Goal: Task Accomplishment & Management: Manage account settings

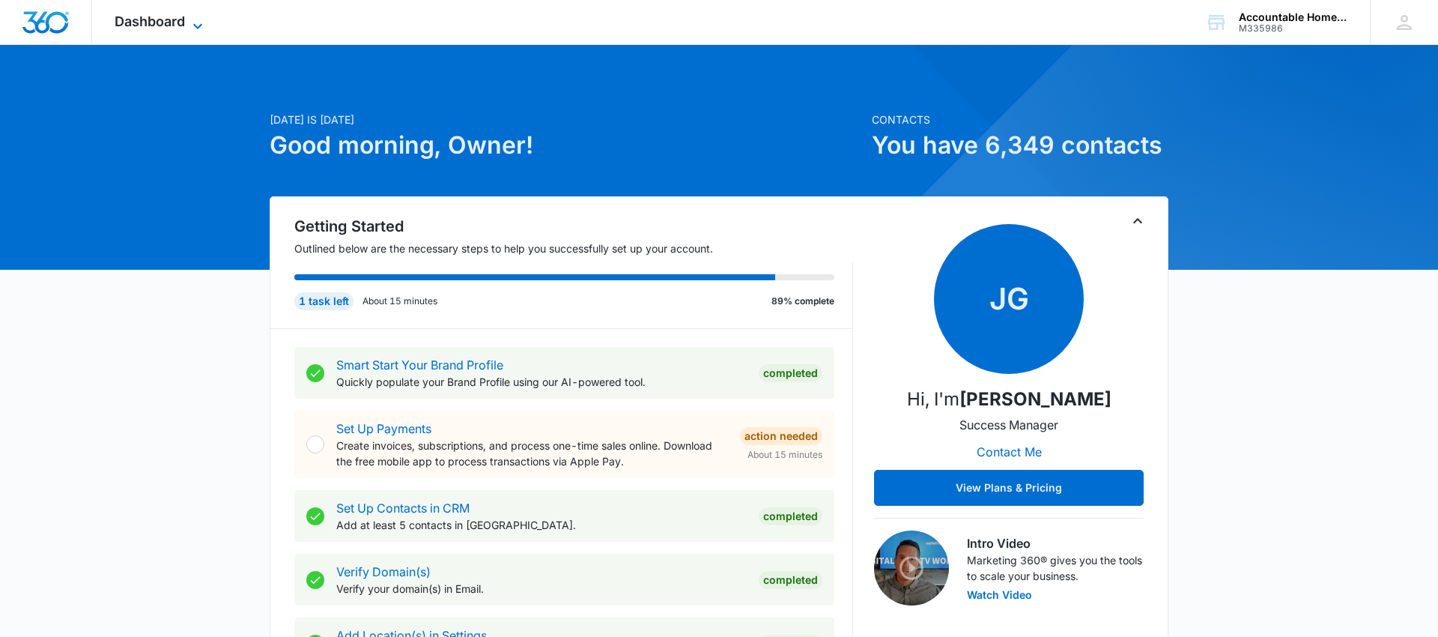
click at [175, 14] on span "Dashboard" at bounding box center [150, 21] width 70 height 16
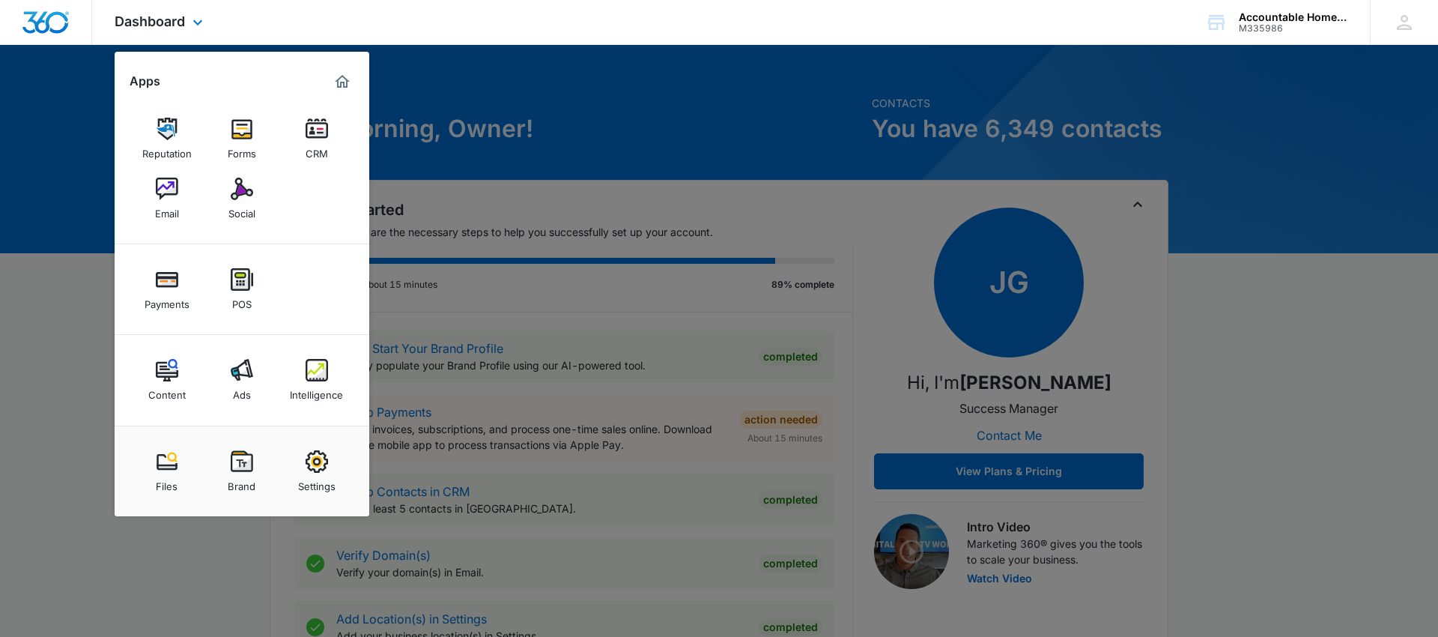
scroll to position [21, 0]
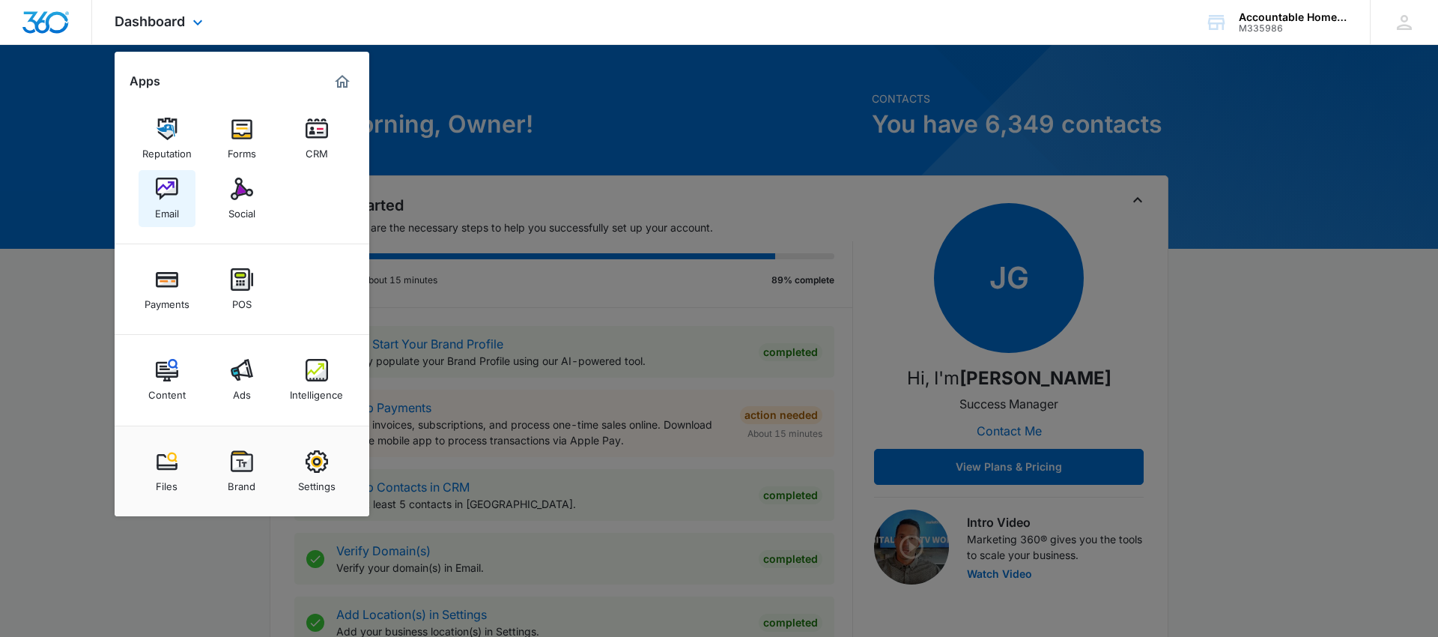
click at [177, 184] on img at bounding box center [167, 189] width 22 height 22
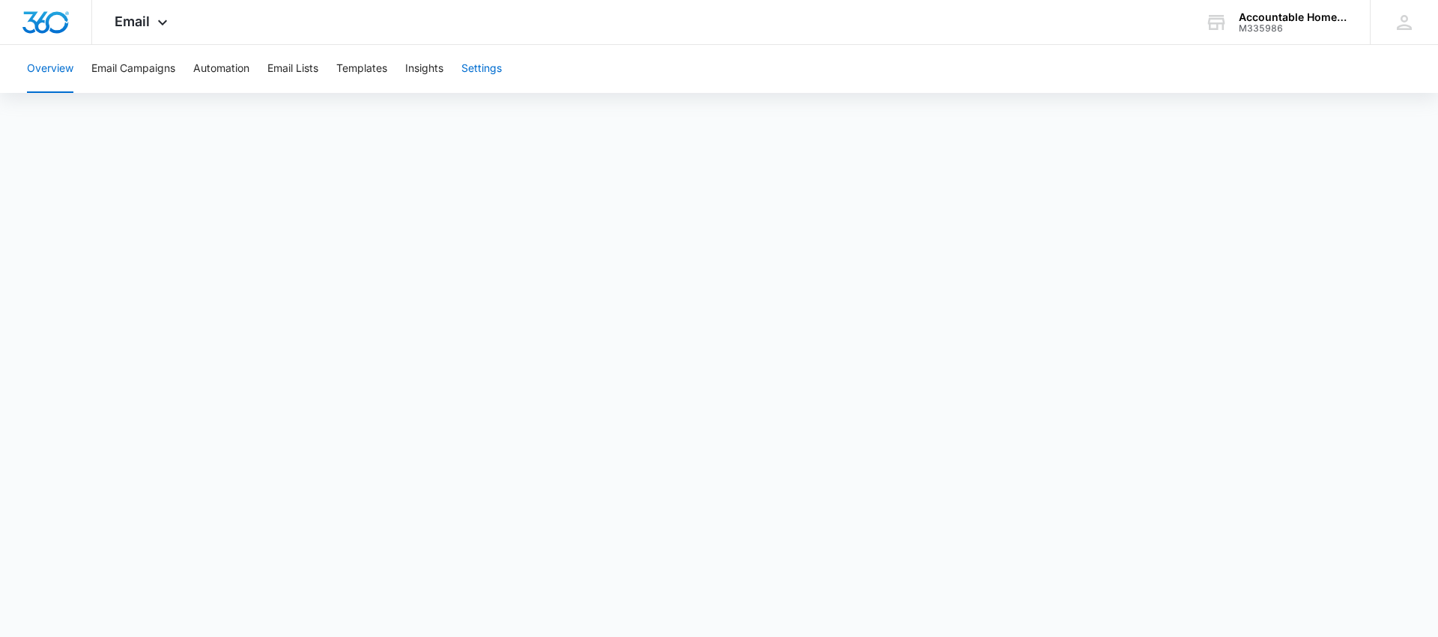
click at [485, 66] on button "Settings" at bounding box center [481, 69] width 40 height 48
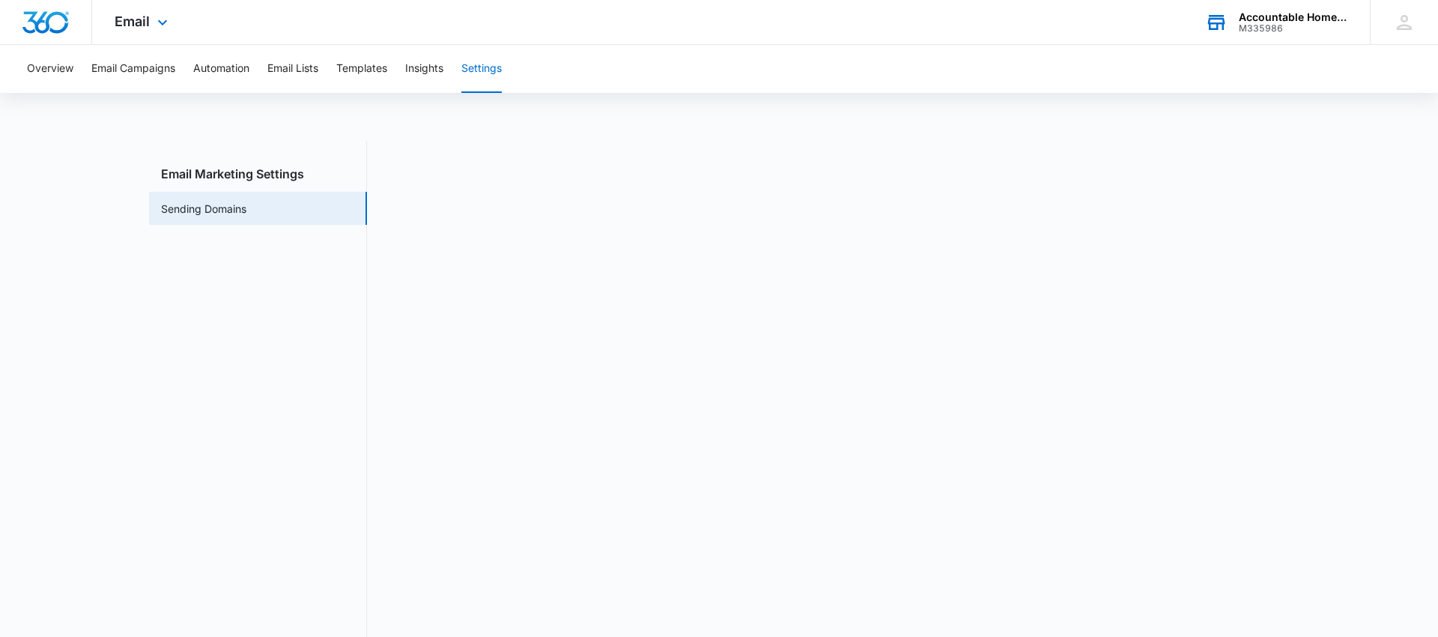
click at [1264, 19] on div "Accountable Home Services" at bounding box center [1293, 17] width 109 height 12
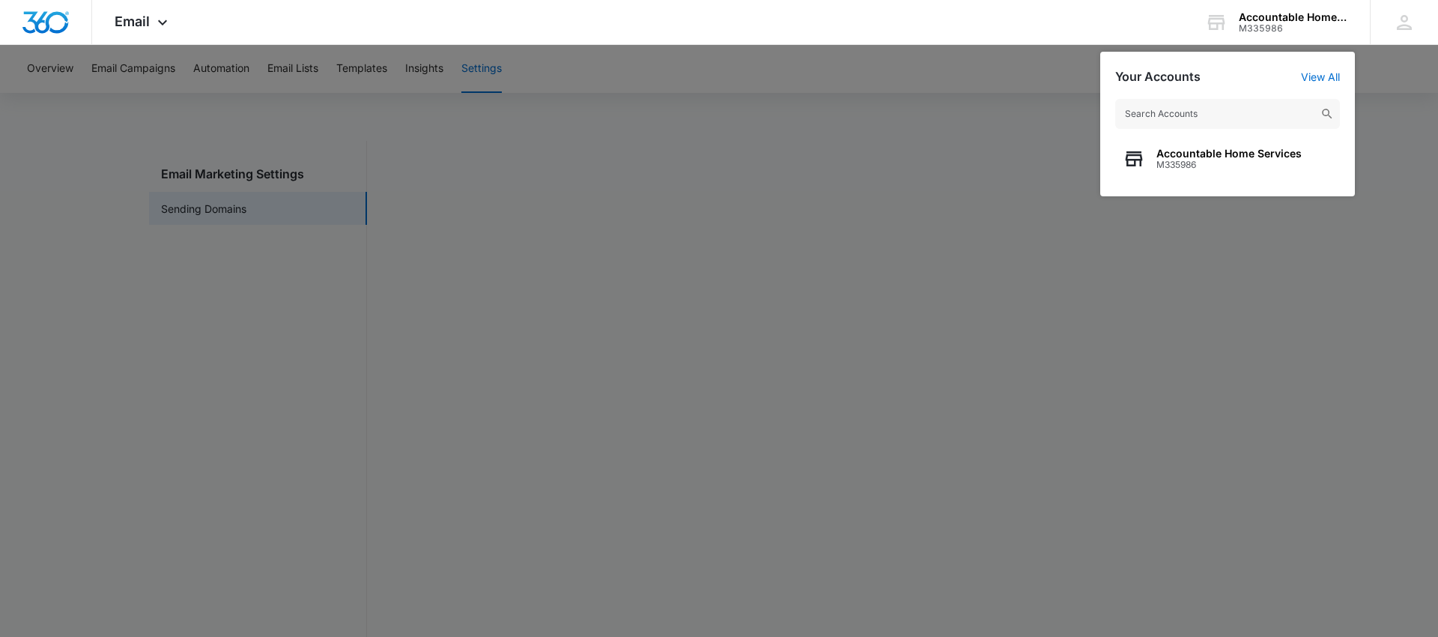
click at [1404, 102] on div at bounding box center [719, 318] width 1438 height 637
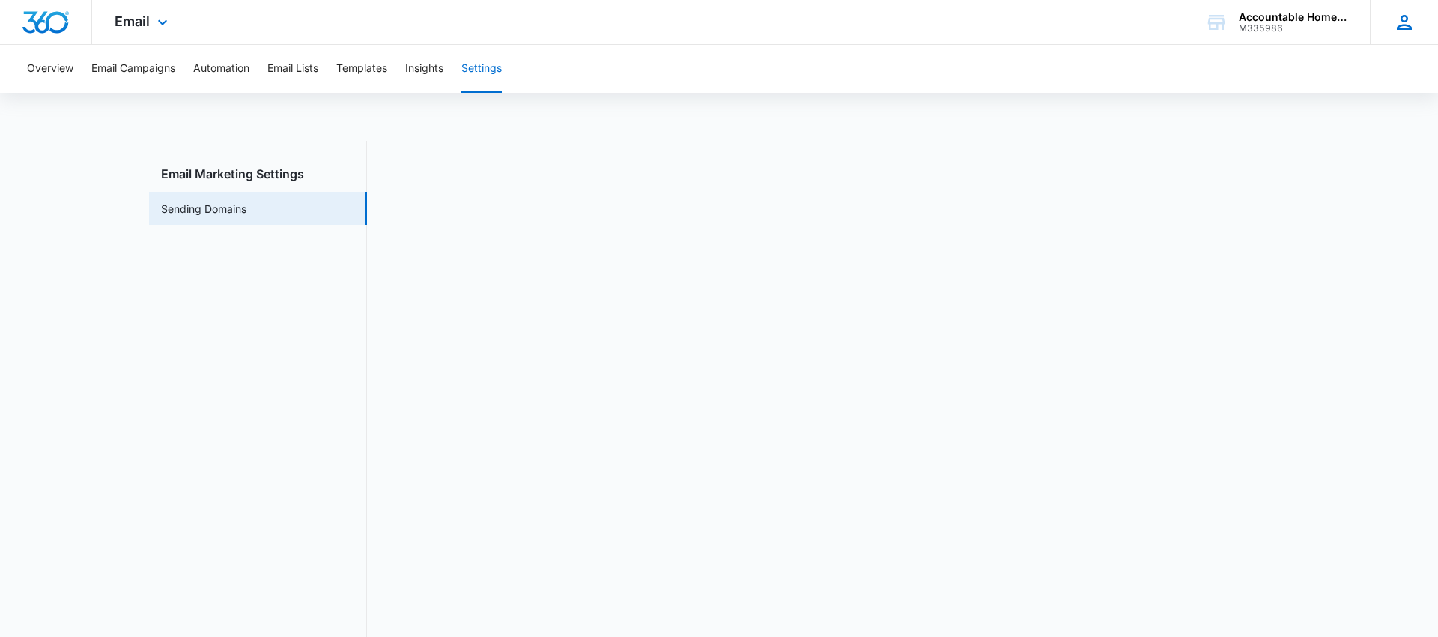
click at [1404, 19] on icon at bounding box center [1404, 22] width 22 height 22
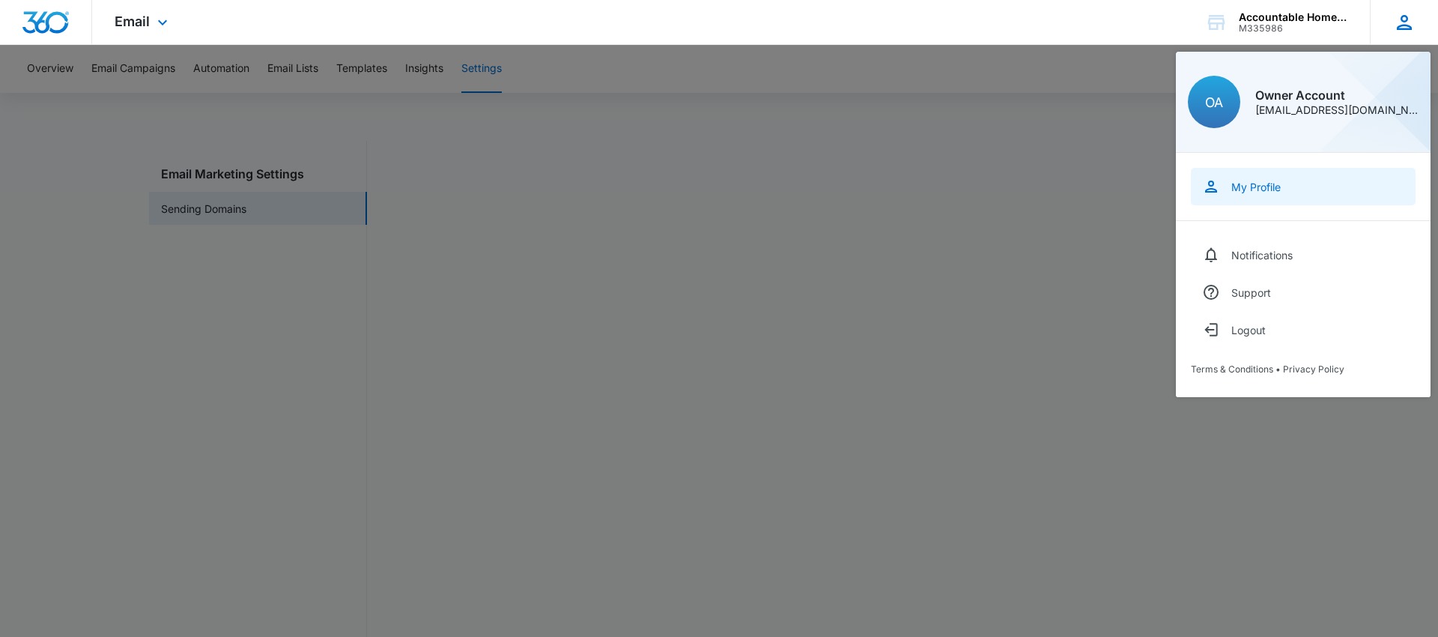
scroll to position [1, 0]
click at [1268, 190] on div "My Profile" at bounding box center [1255, 187] width 49 height 13
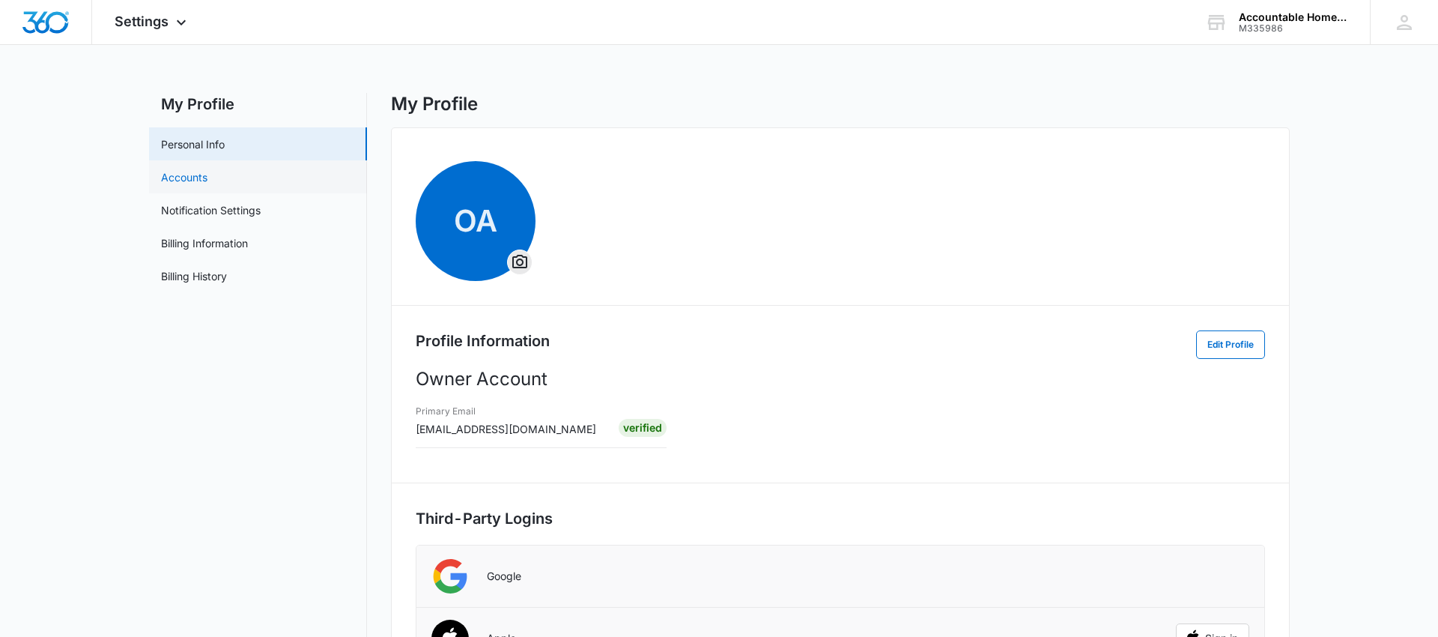
click at [207, 172] on link "Accounts" at bounding box center [184, 177] width 46 height 16
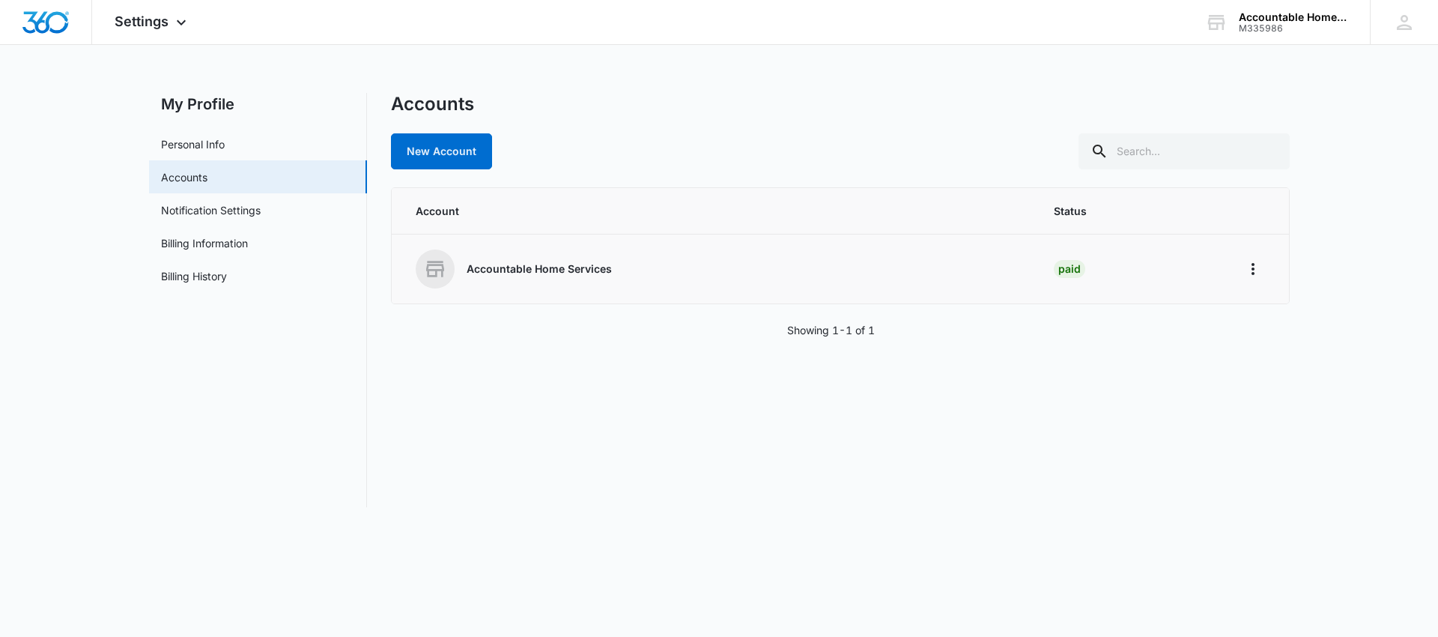
click at [560, 267] on p "Accountable Home Services" at bounding box center [539, 268] width 145 height 15
click at [1244, 267] on icon "Home" at bounding box center [1253, 269] width 18 height 18
click at [1184, 384] on div "Accounts New Account Account Status Accountable Home Services Paid Go to Dashbo…" at bounding box center [840, 300] width 899 height 414
click at [213, 204] on link "Notification Settings" at bounding box center [211, 210] width 100 height 16
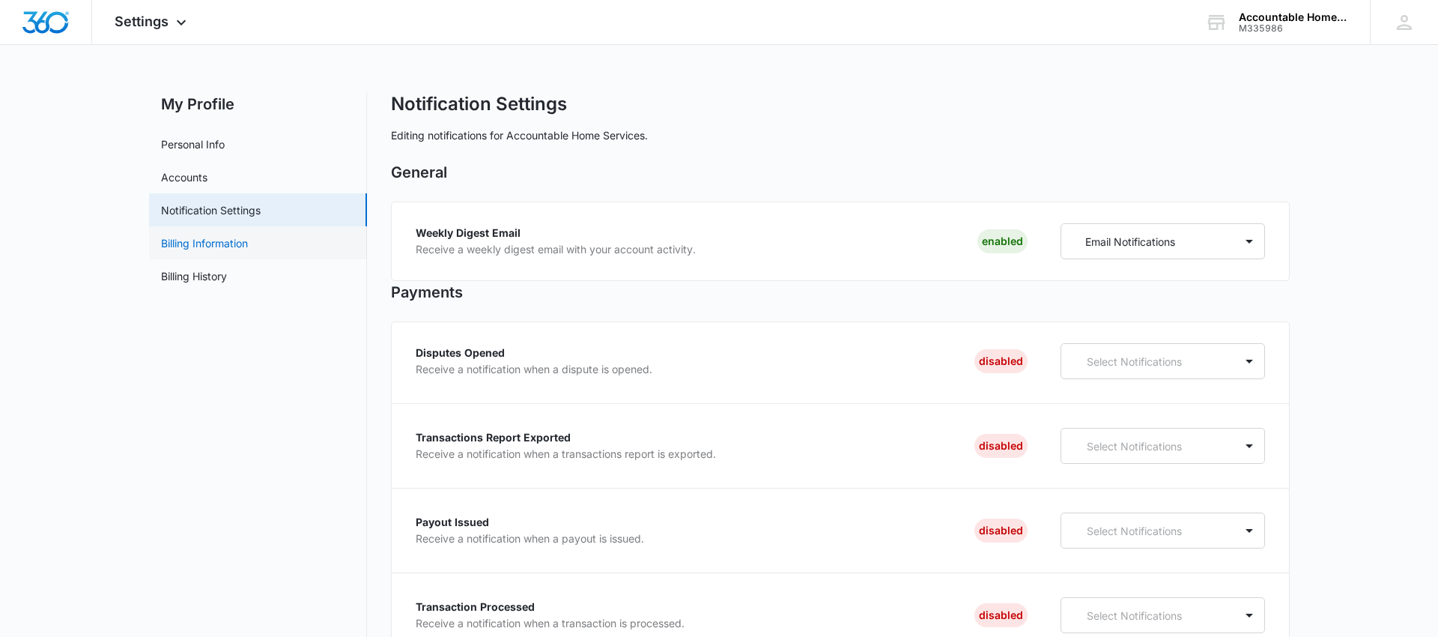
click at [228, 239] on link "Billing Information" at bounding box center [204, 243] width 87 height 16
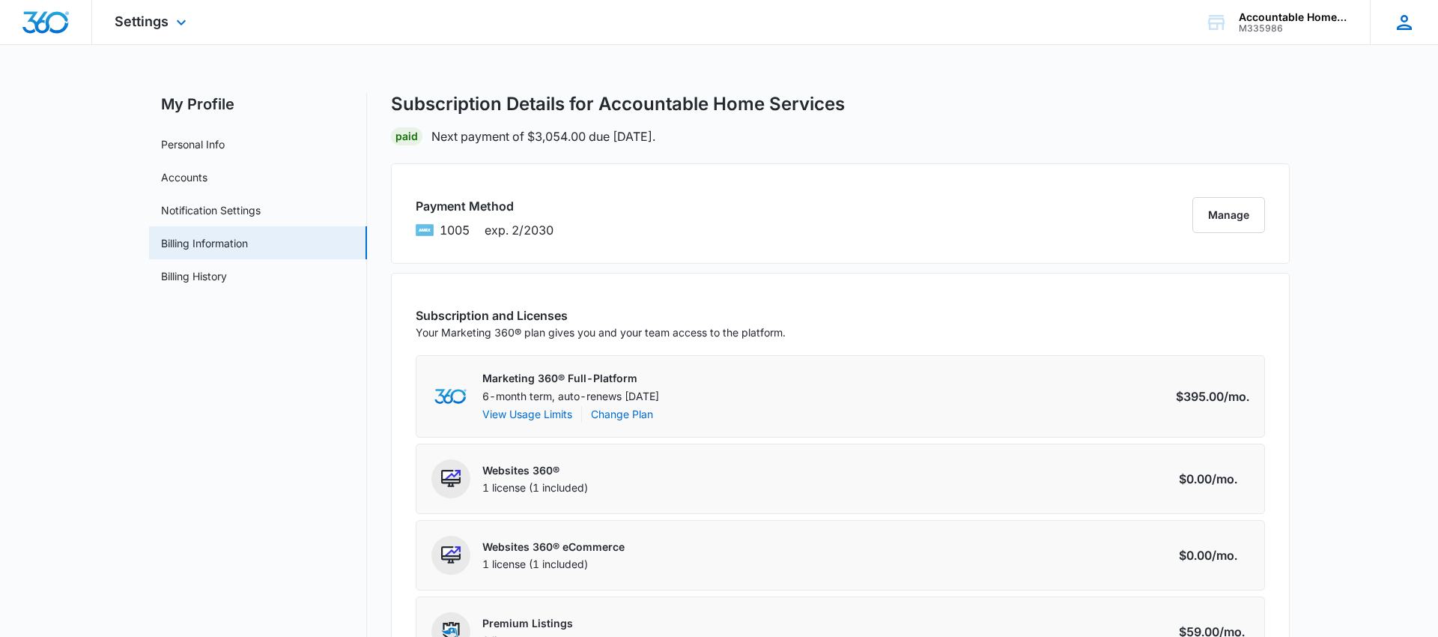
click at [1403, 22] on icon at bounding box center [1404, 22] width 15 height 15
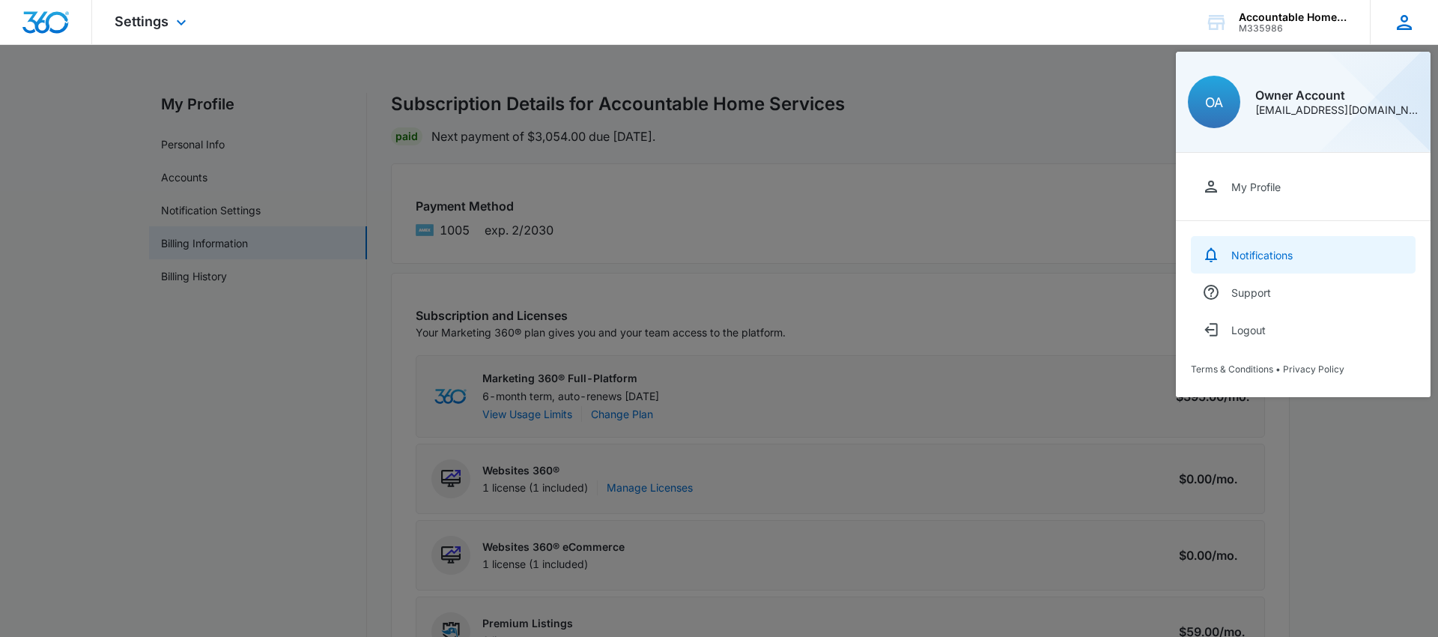
click at [1257, 261] on link "Notifications" at bounding box center [1303, 254] width 225 height 37
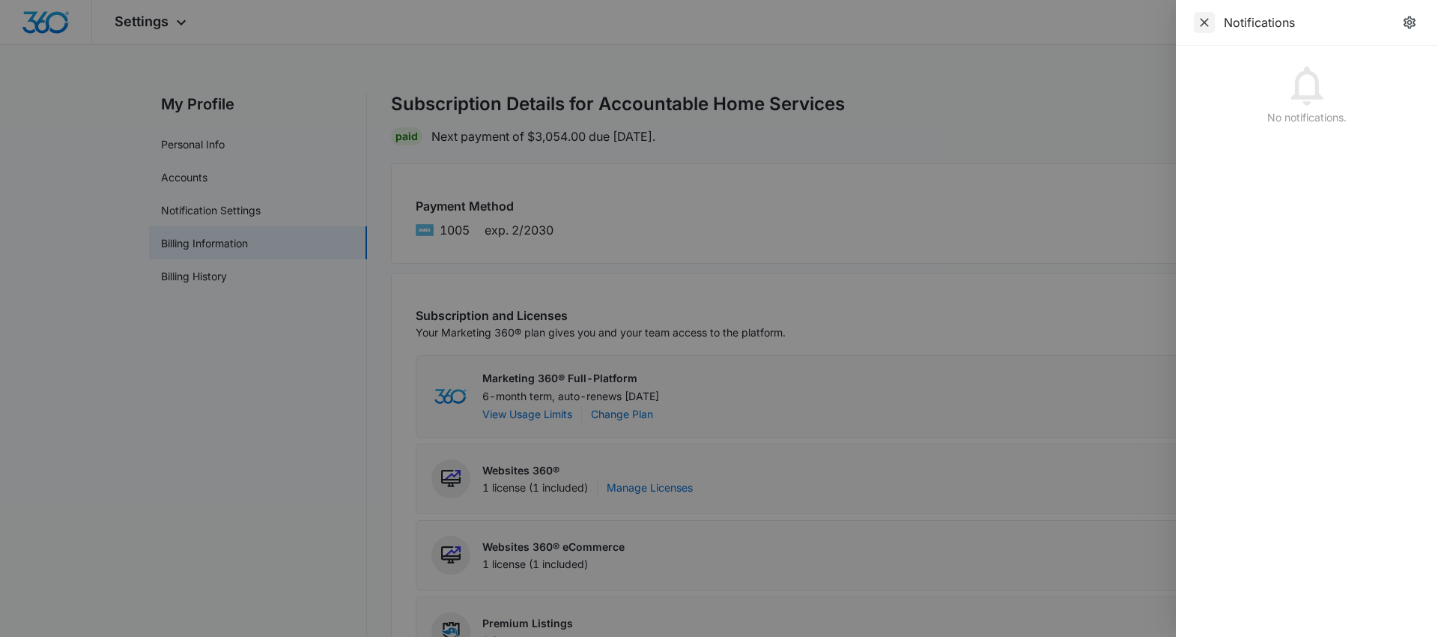
click at [1203, 26] on icon "Close" at bounding box center [1204, 22] width 15 height 15
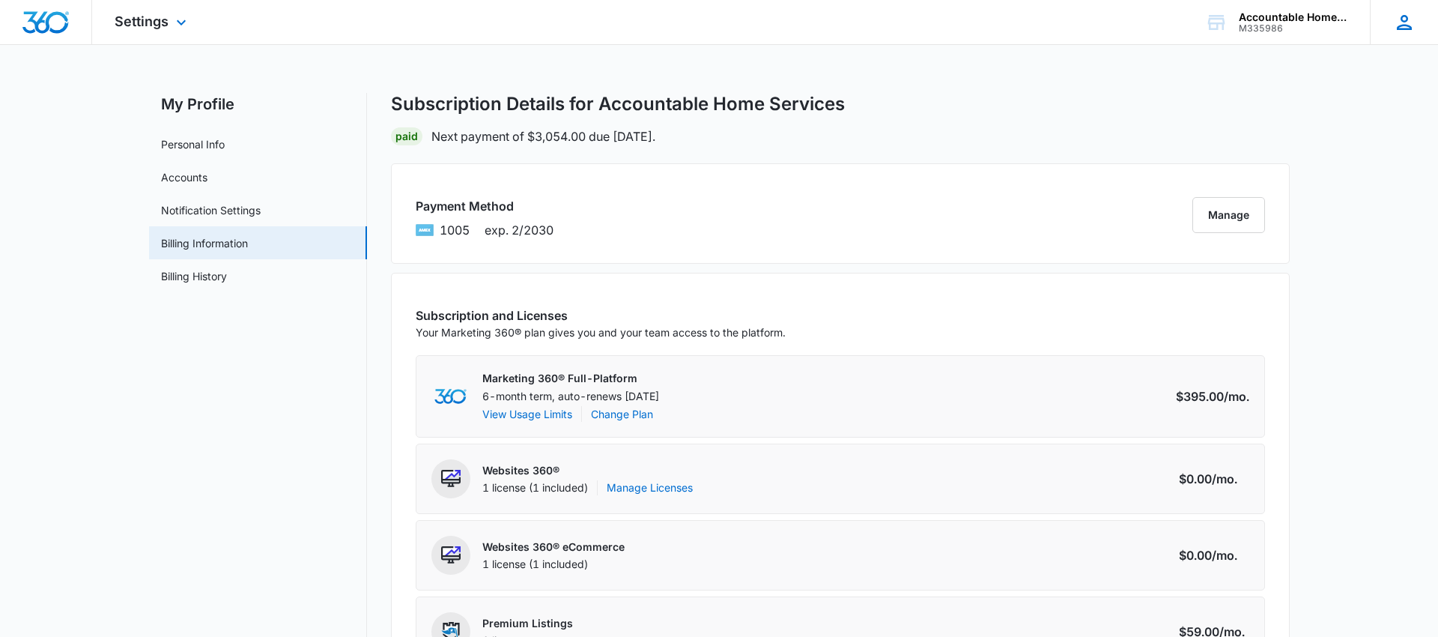
click at [1403, 18] on icon at bounding box center [1404, 22] width 22 height 22
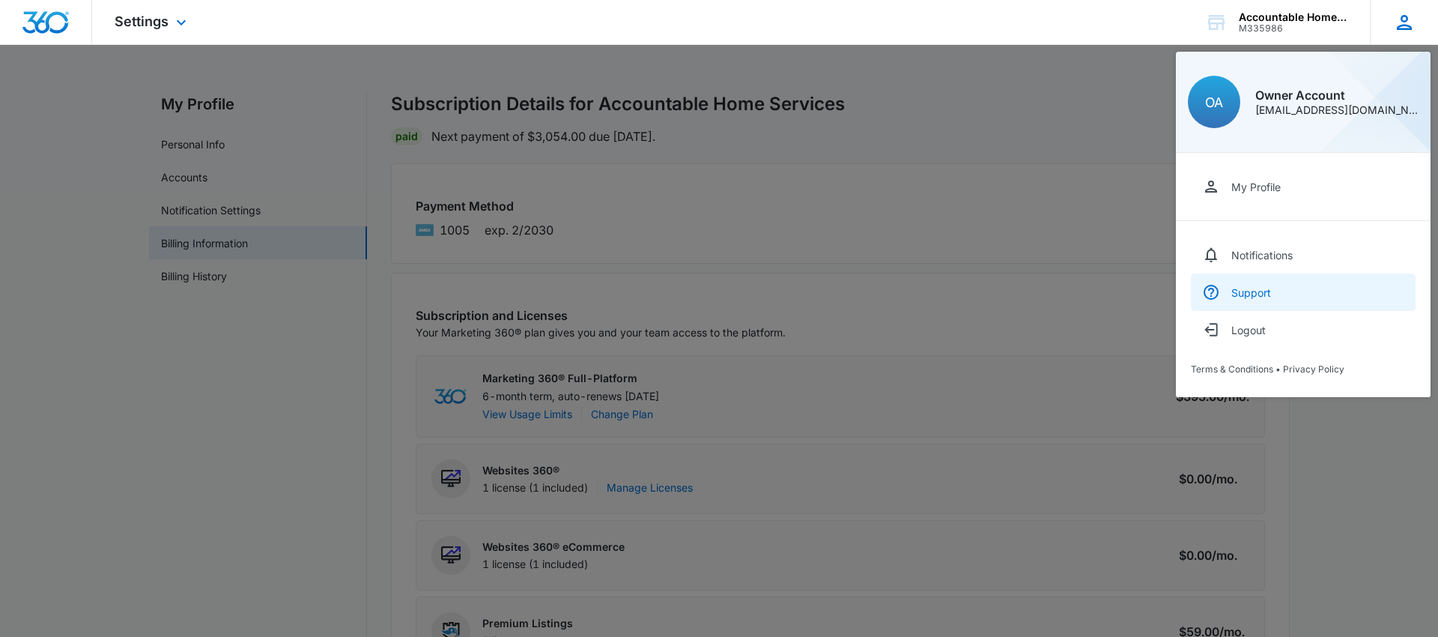
click at [1260, 288] on div "Support" at bounding box center [1251, 292] width 40 height 13
click at [1323, 15] on div "Accountable Home Services" at bounding box center [1293, 17] width 109 height 12
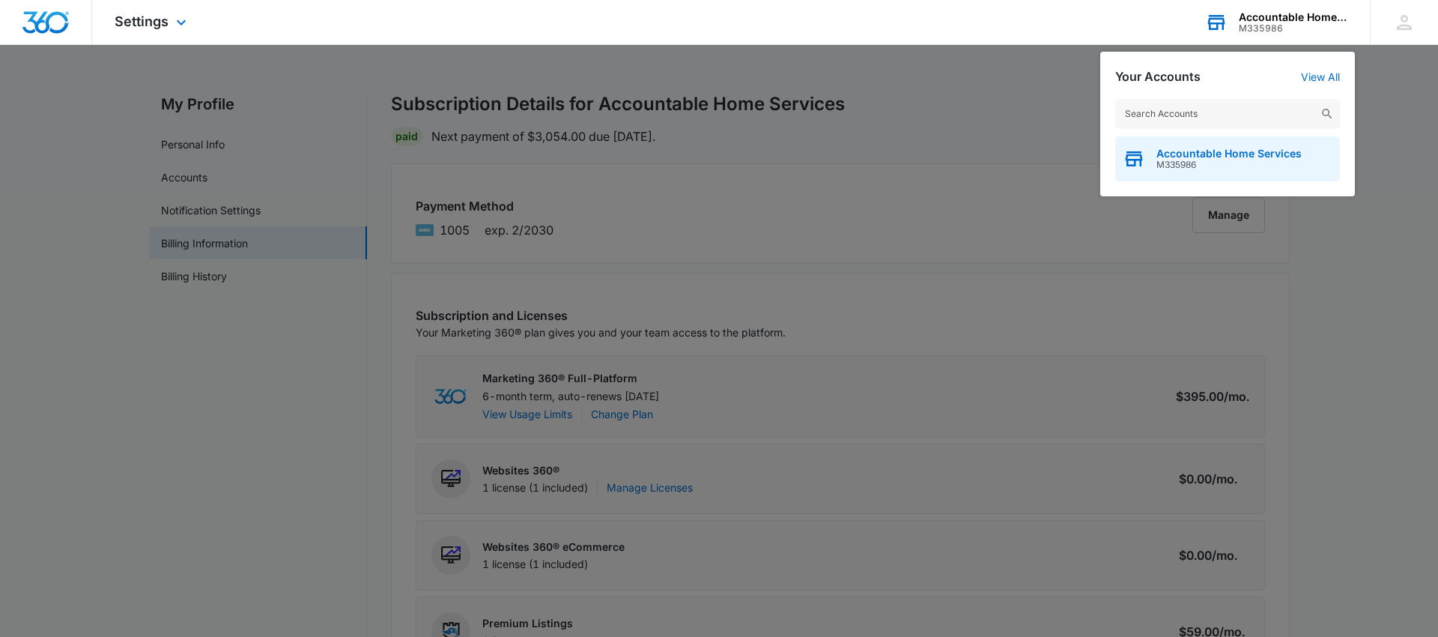
click at [1203, 161] on span "M335986" at bounding box center [1229, 165] width 145 height 10
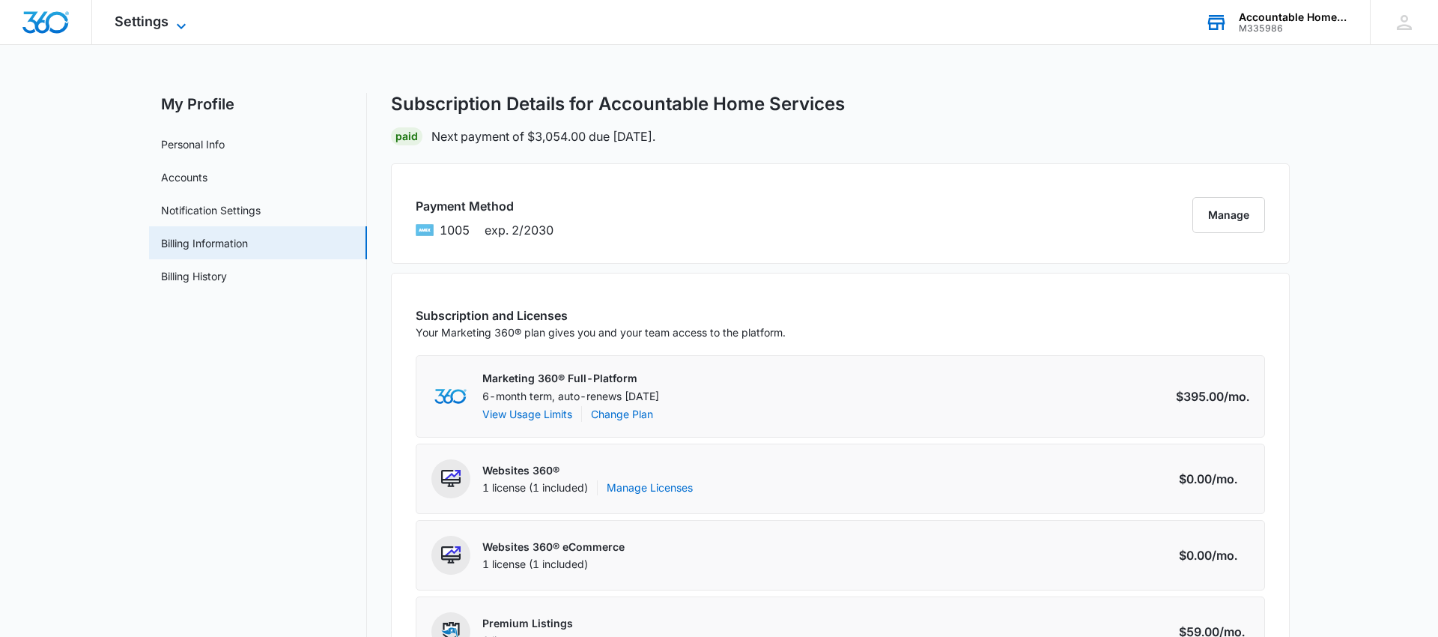
click at [173, 22] on icon at bounding box center [181, 26] width 18 height 18
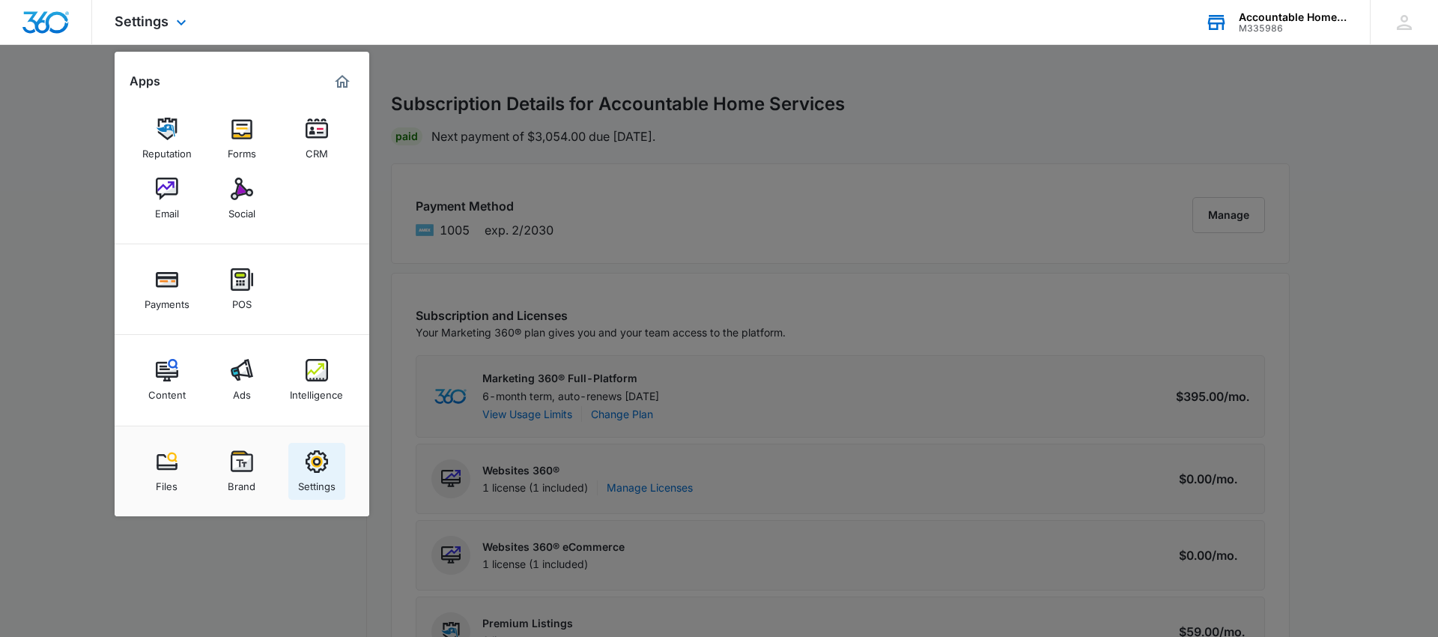
click at [325, 465] on img at bounding box center [317, 461] width 22 height 22
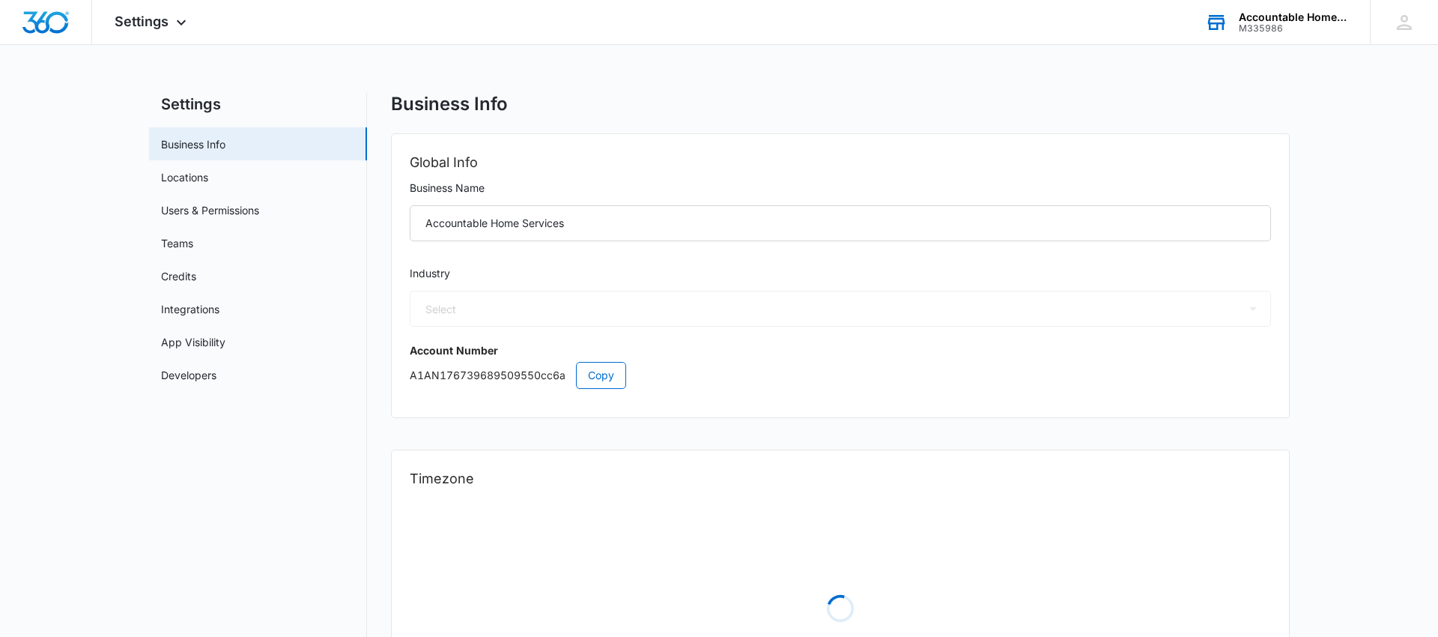
select select "4"
select select "US"
select select "America/[GEOGRAPHIC_DATA]"
click at [191, 175] on link "Locations" at bounding box center [184, 177] width 47 height 16
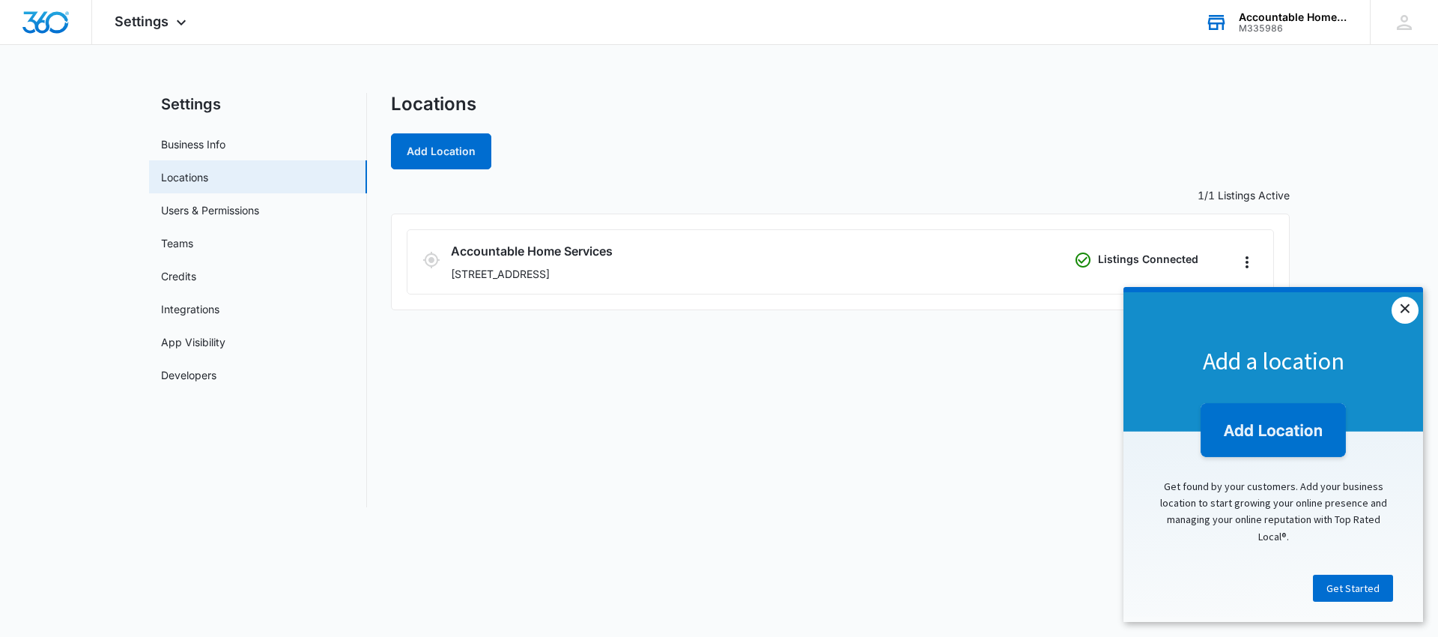
click at [1404, 309] on link "×" at bounding box center [1405, 310] width 27 height 27
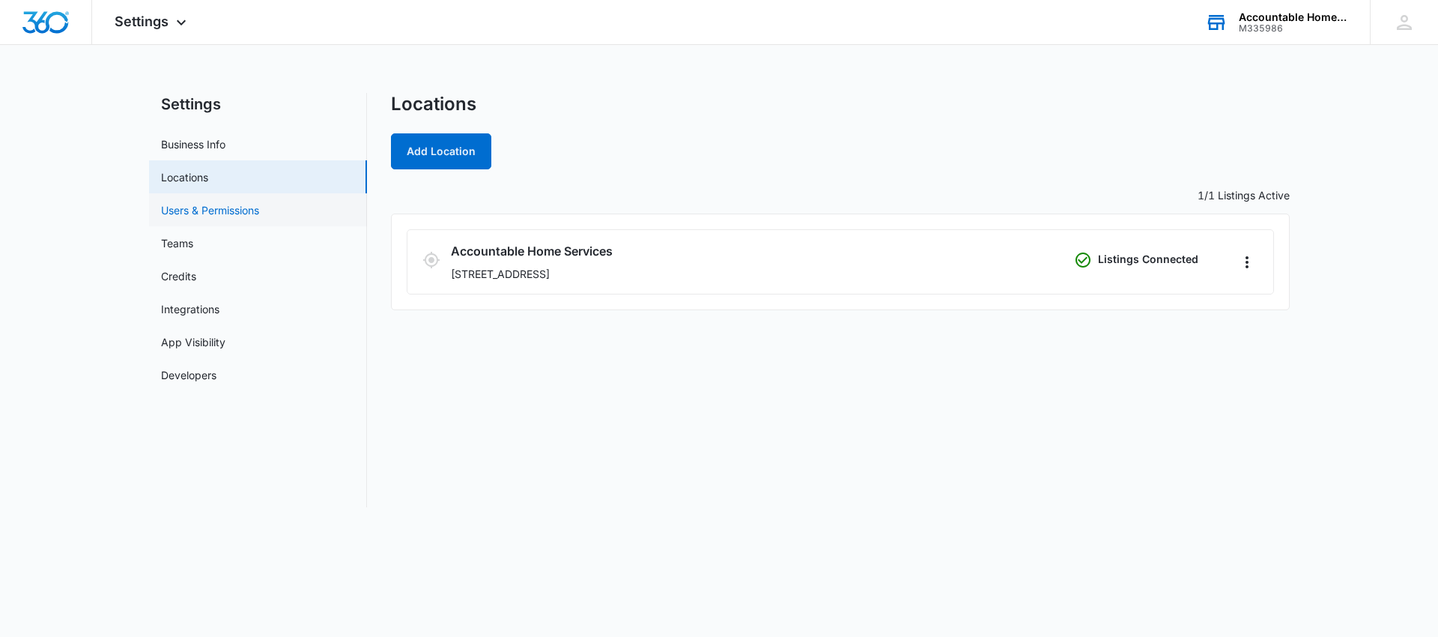
click at [210, 204] on link "Users & Permissions" at bounding box center [210, 210] width 98 height 16
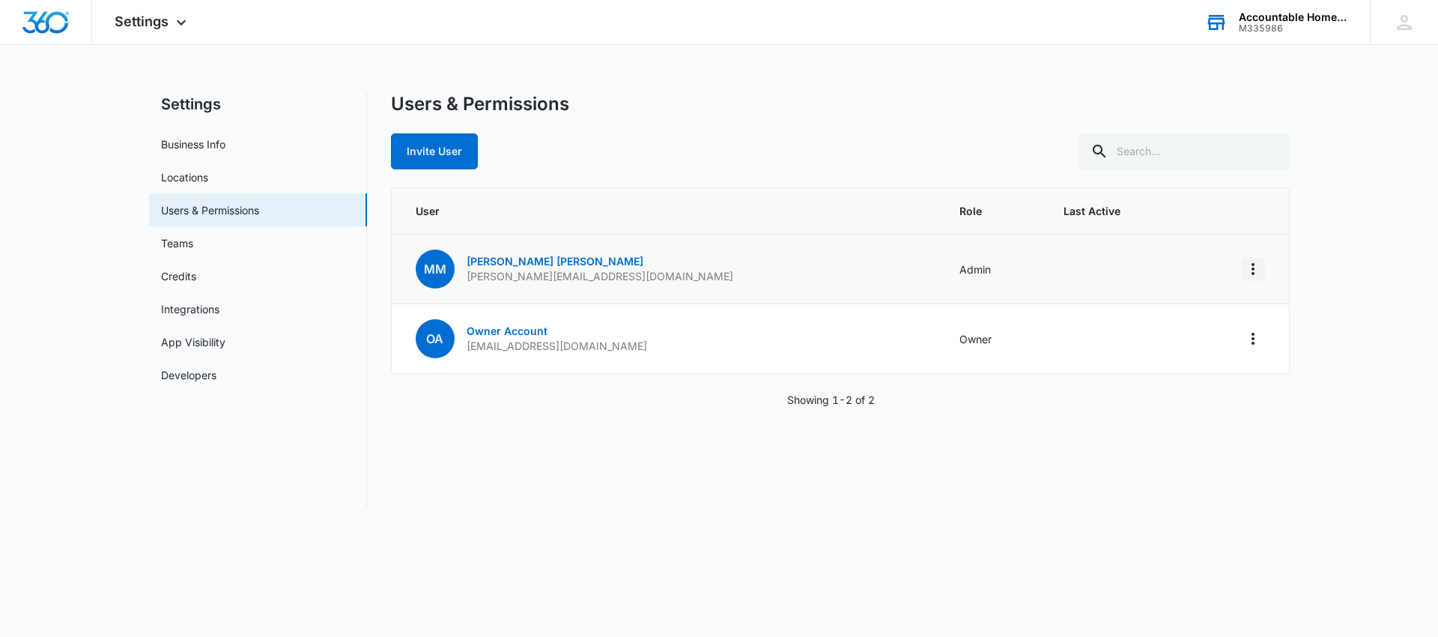
click at [1246, 270] on icon "Actions" at bounding box center [1253, 269] width 18 height 18
click at [617, 275] on p "[PERSON_NAME][EMAIL_ADDRESS][DOMAIN_NAME]" at bounding box center [600, 276] width 267 height 15
click at [489, 261] on link "Mike Martinez" at bounding box center [555, 261] width 177 height 13
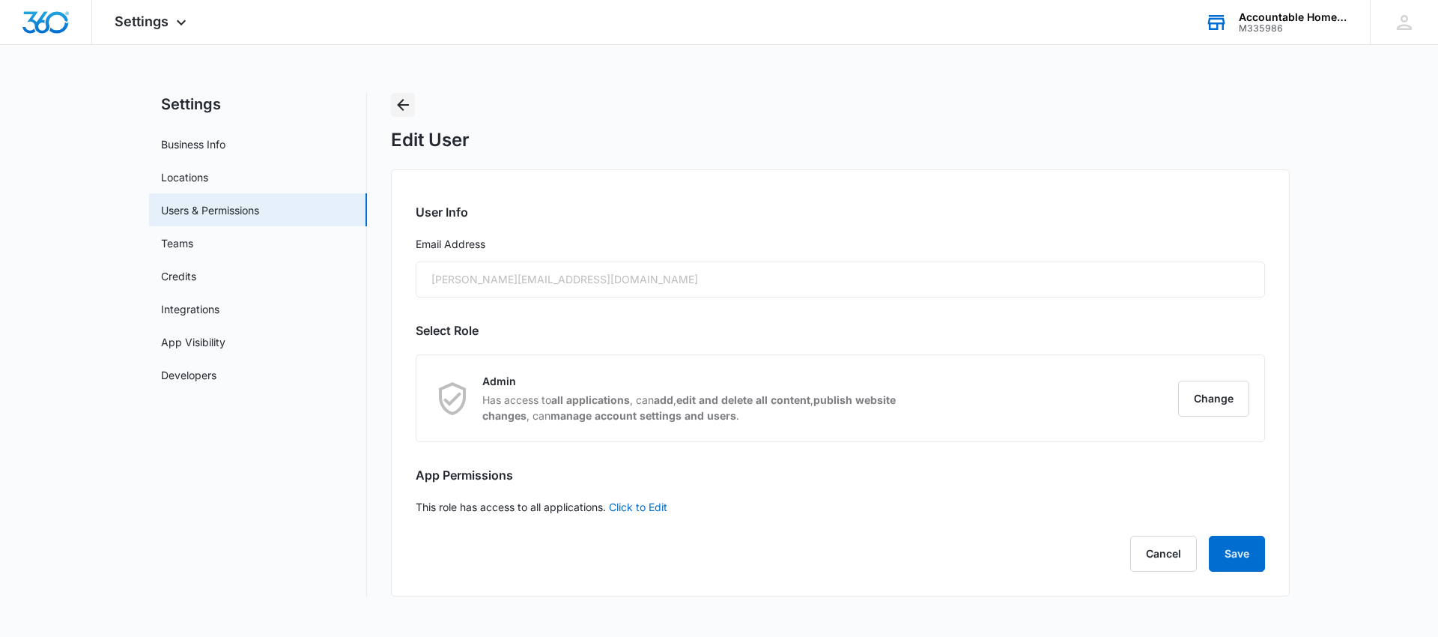
click at [406, 107] on icon "Back" at bounding box center [403, 105] width 18 height 18
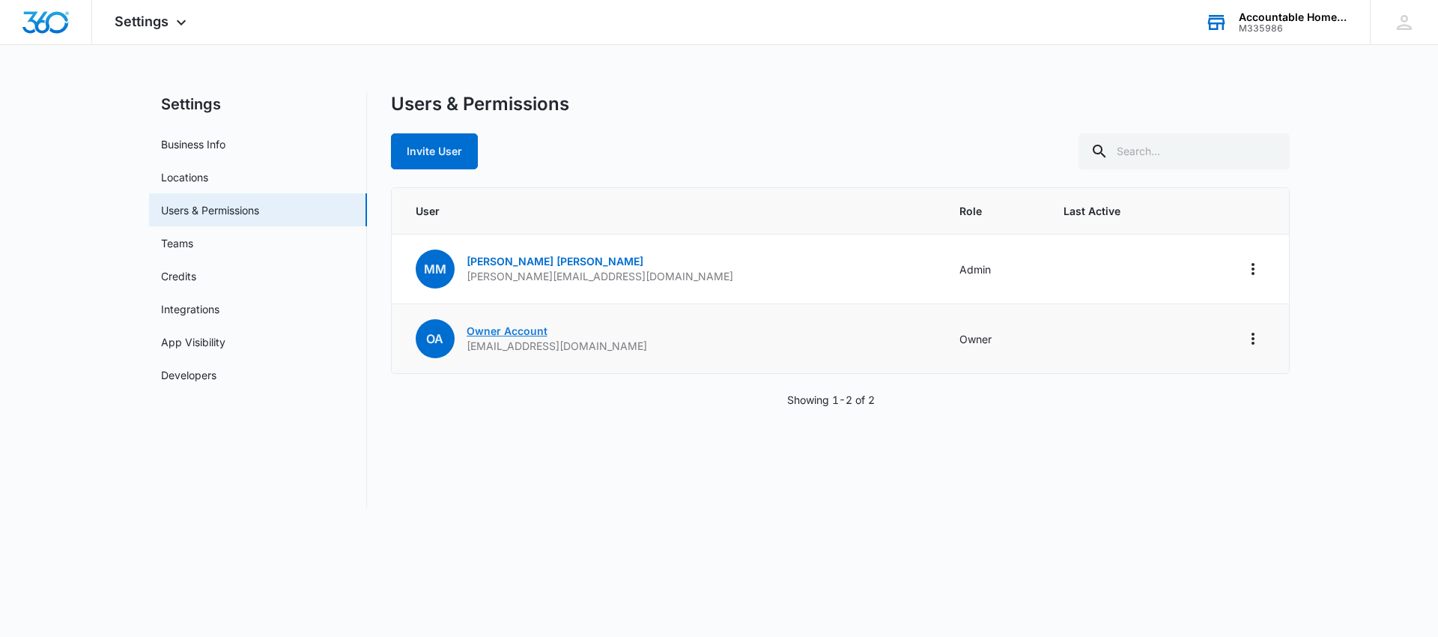
click at [524, 333] on link "Owner Account" at bounding box center [507, 330] width 81 height 13
click at [172, 243] on link "Teams" at bounding box center [177, 243] width 32 height 16
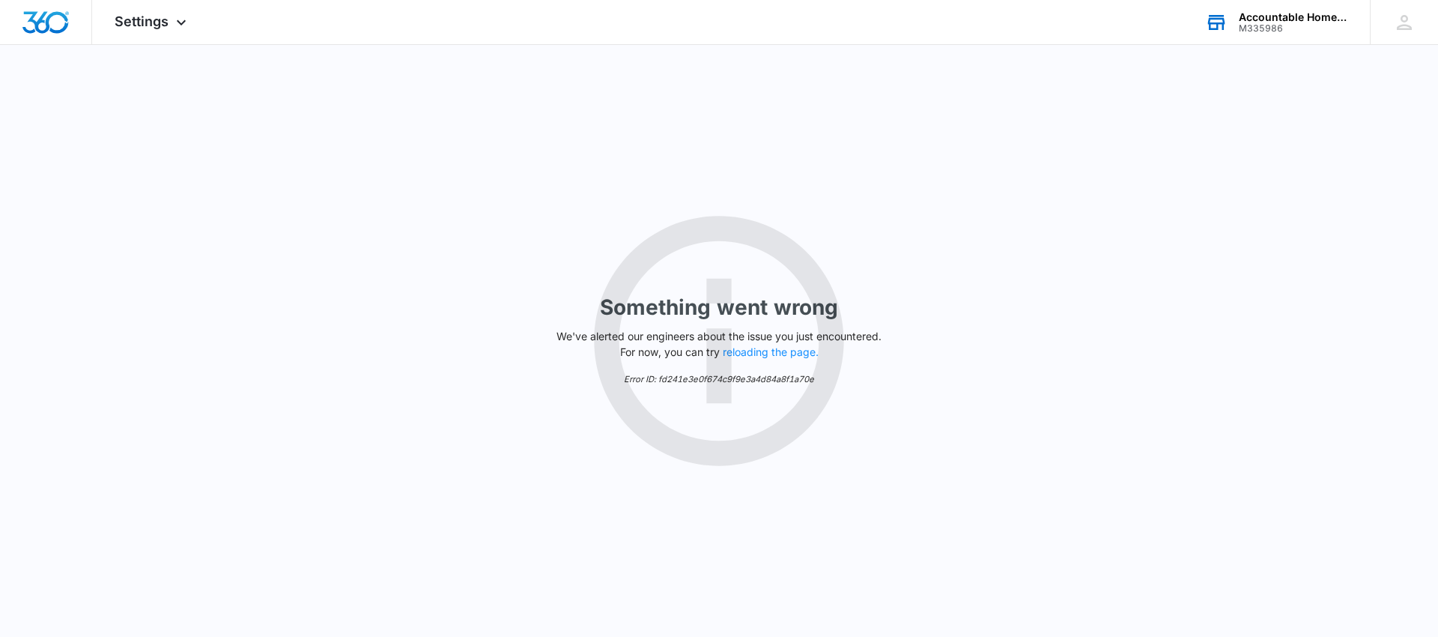
click at [210, 225] on div "Something went wrong We've alerted our engineers about the issue you just encou…" at bounding box center [719, 341] width 1438 height 592
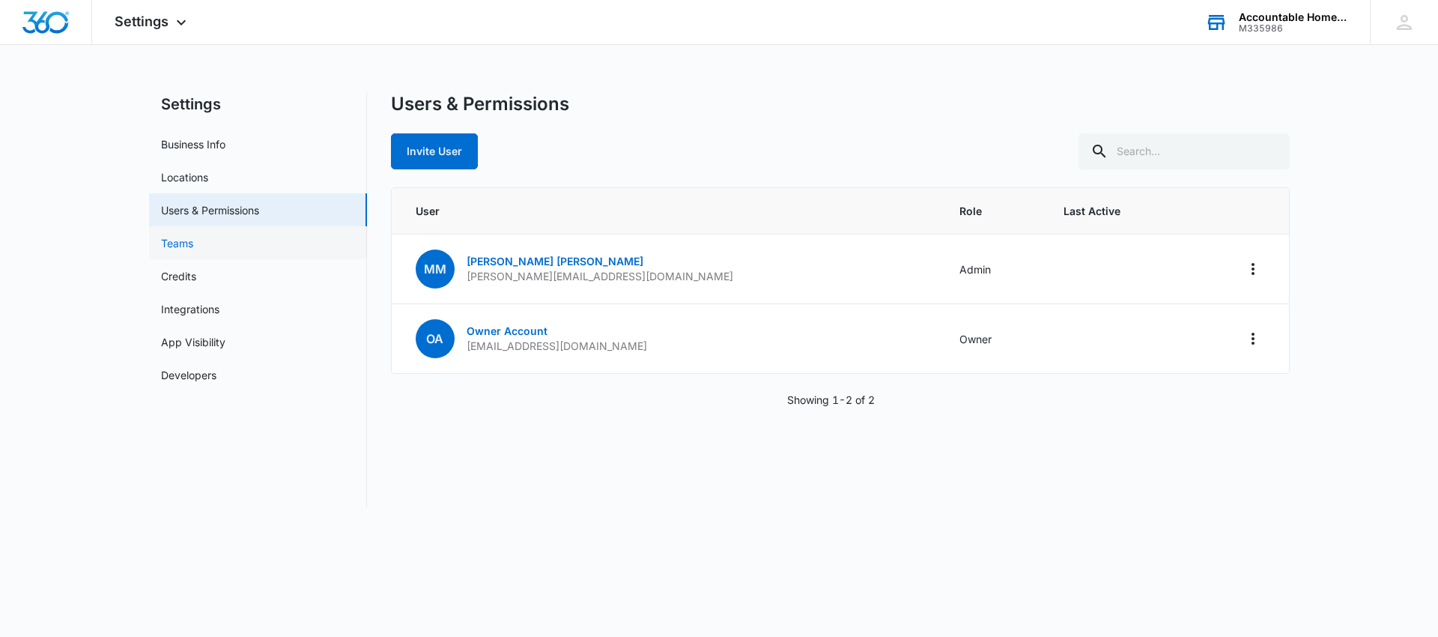
click at [193, 243] on link "Teams" at bounding box center [177, 243] width 32 height 16
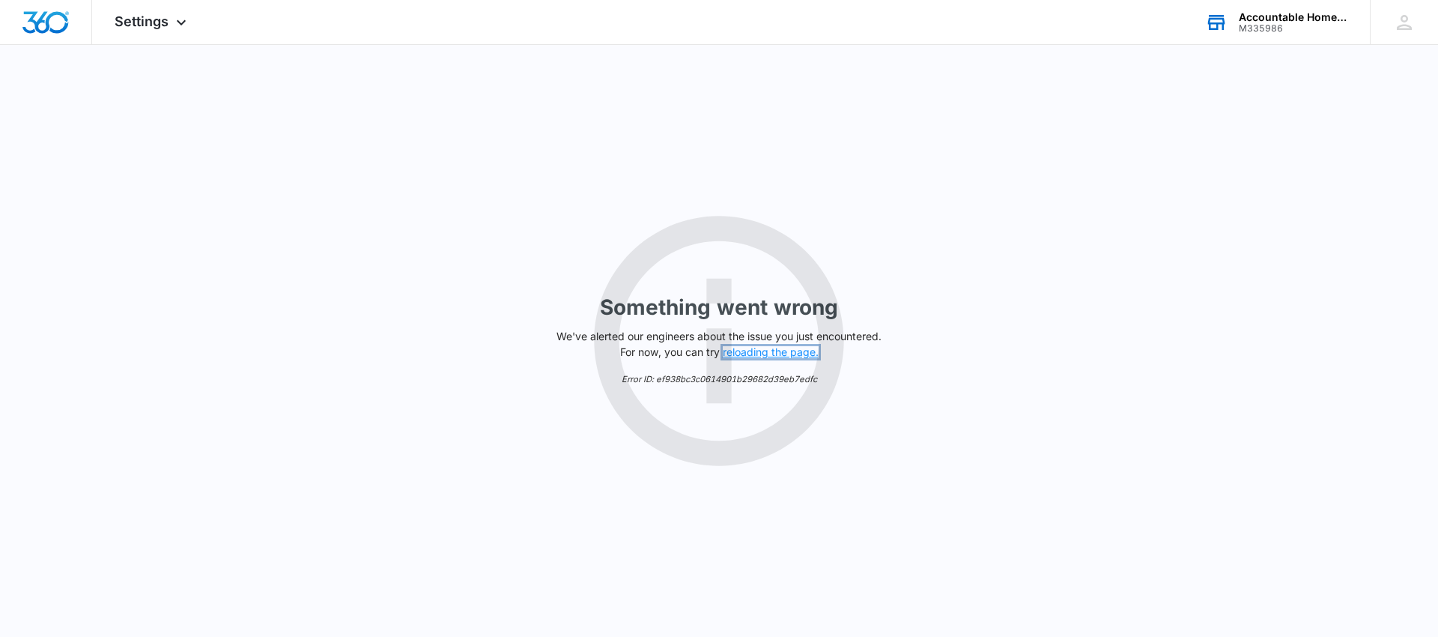
click at [771, 352] on button "reloading the page." at bounding box center [771, 352] width 96 height 12
click at [166, 27] on span "Settings" at bounding box center [142, 21] width 54 height 16
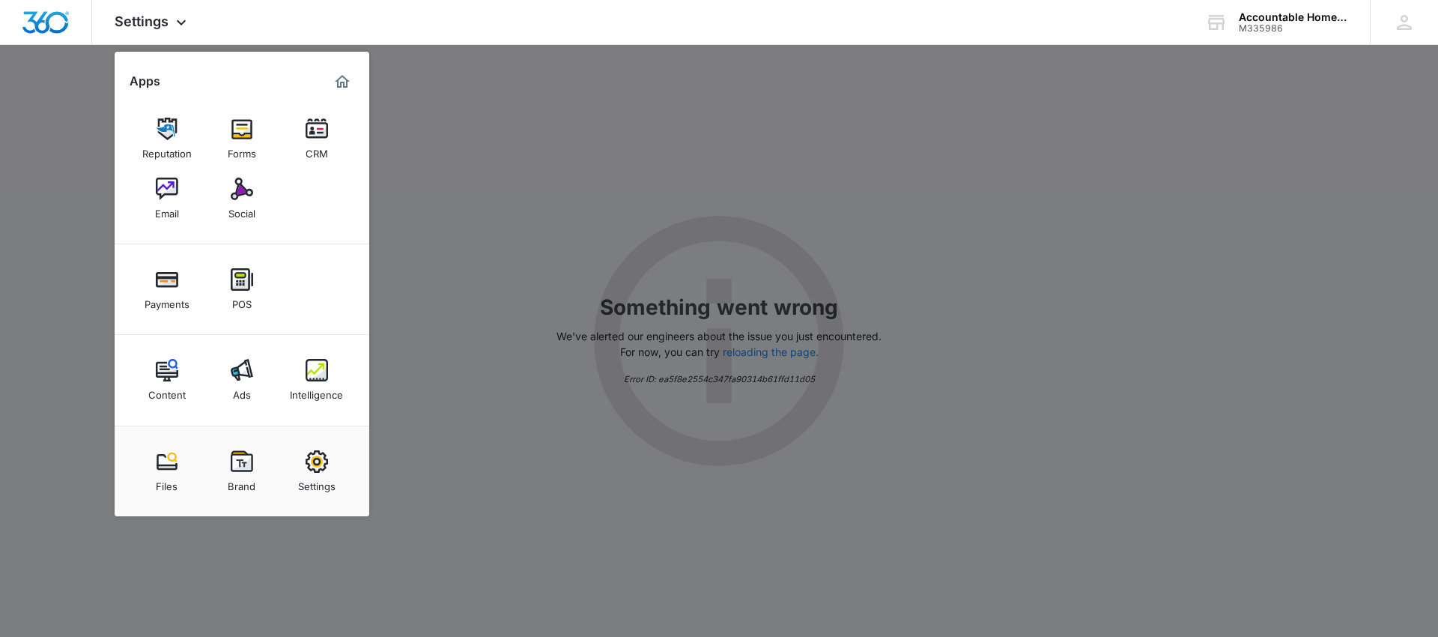
click at [316, 456] on img at bounding box center [317, 461] width 22 height 22
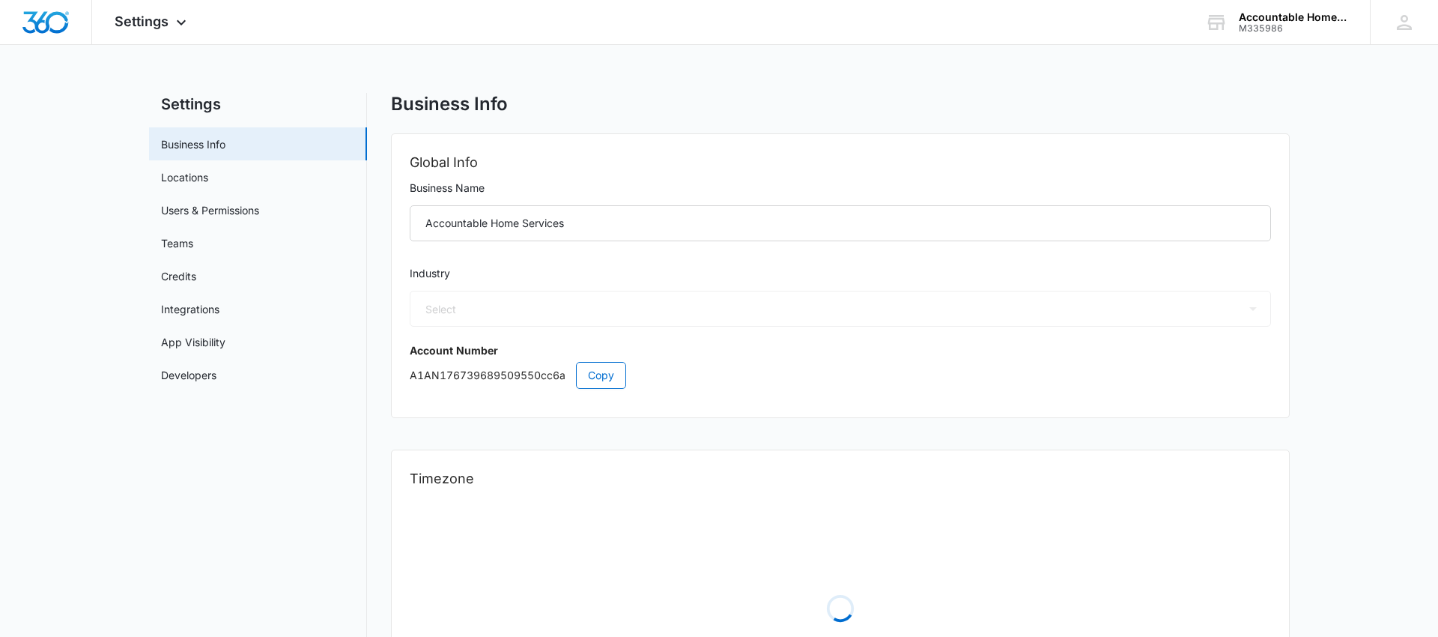
select select "4"
select select "US"
select select "America/[GEOGRAPHIC_DATA]"
click at [216, 375] on link "Developers" at bounding box center [188, 375] width 55 height 16
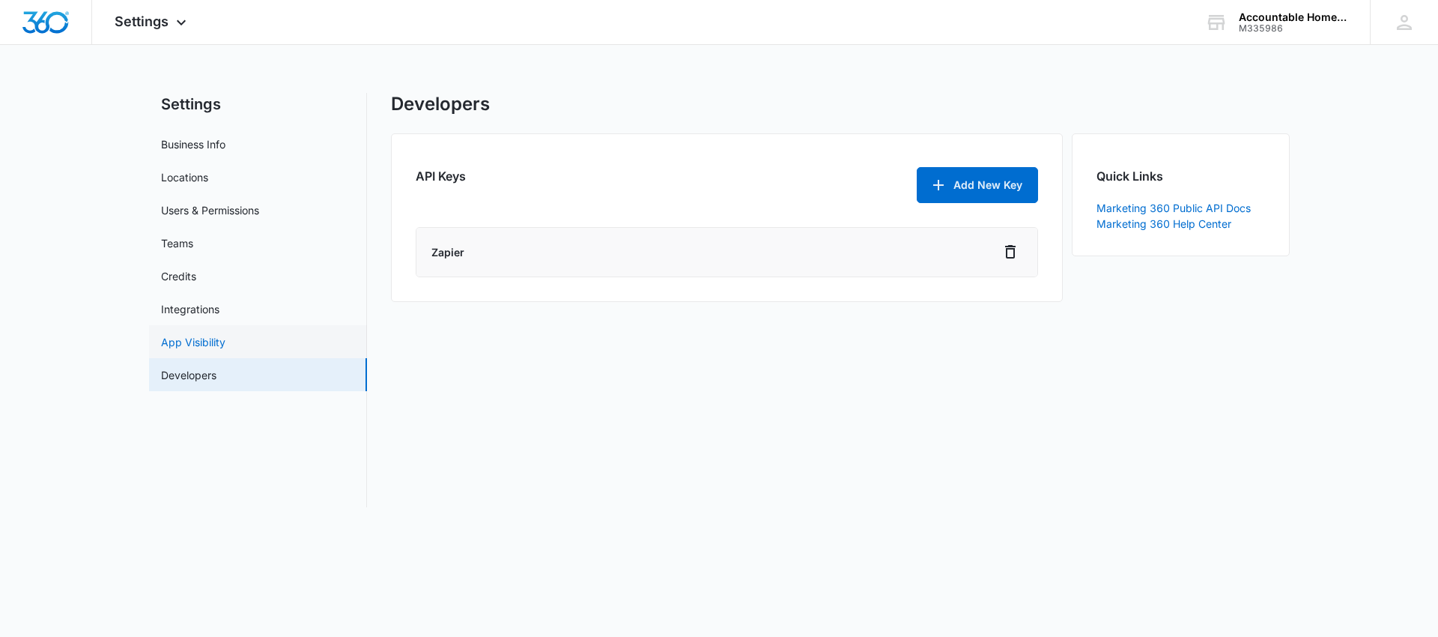
click at [207, 346] on link "App Visibility" at bounding box center [193, 342] width 64 height 16
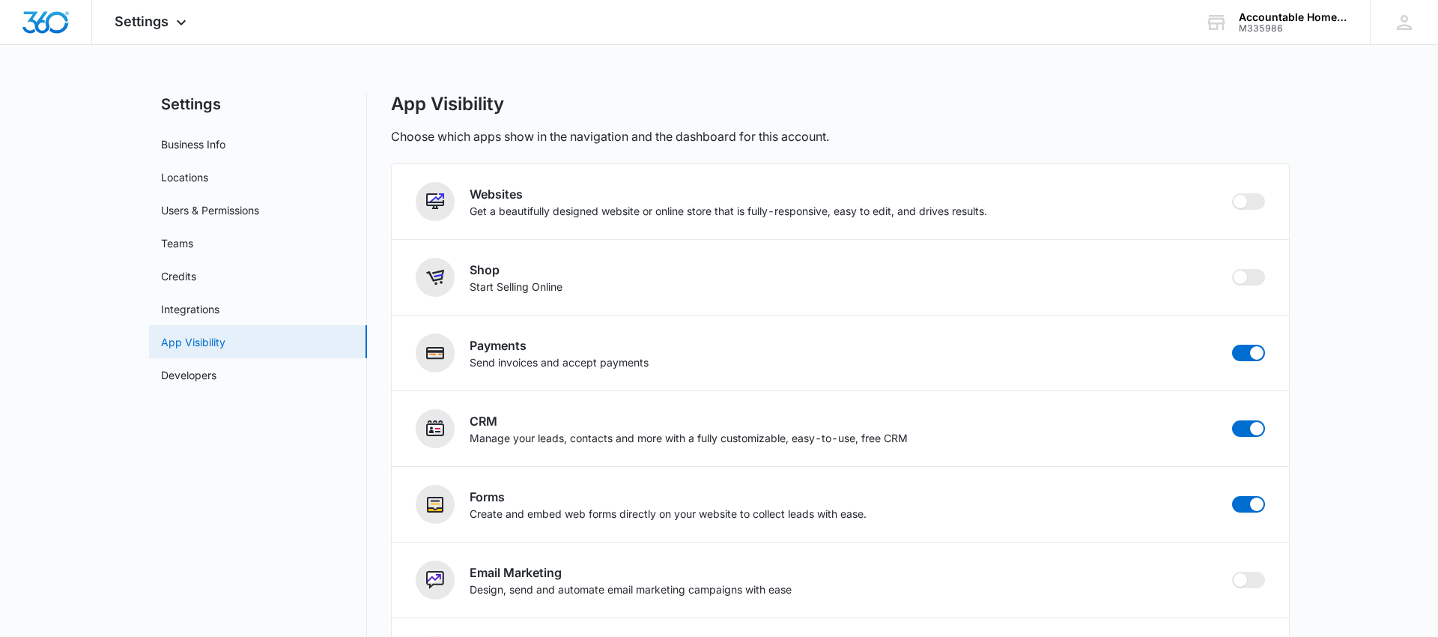
scroll to position [2, 0]
click at [208, 301] on link "Integrations" at bounding box center [190, 307] width 58 height 16
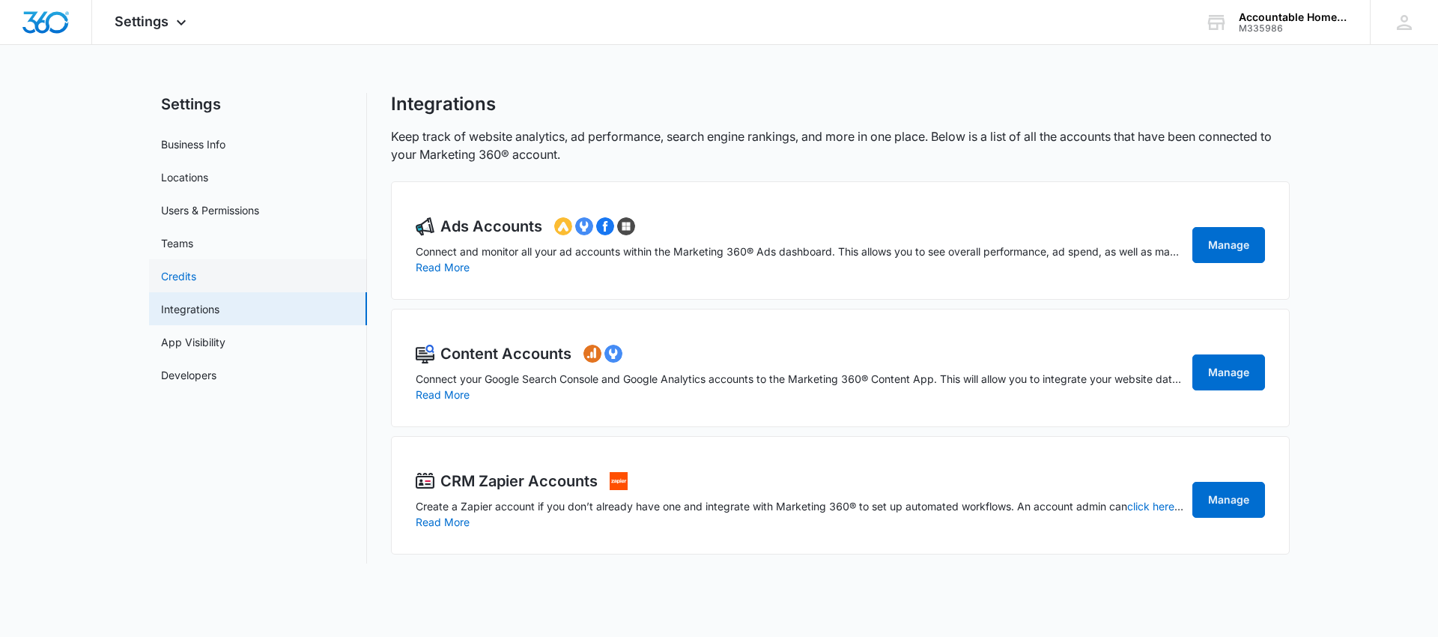
click at [196, 276] on link "Credits" at bounding box center [178, 276] width 35 height 16
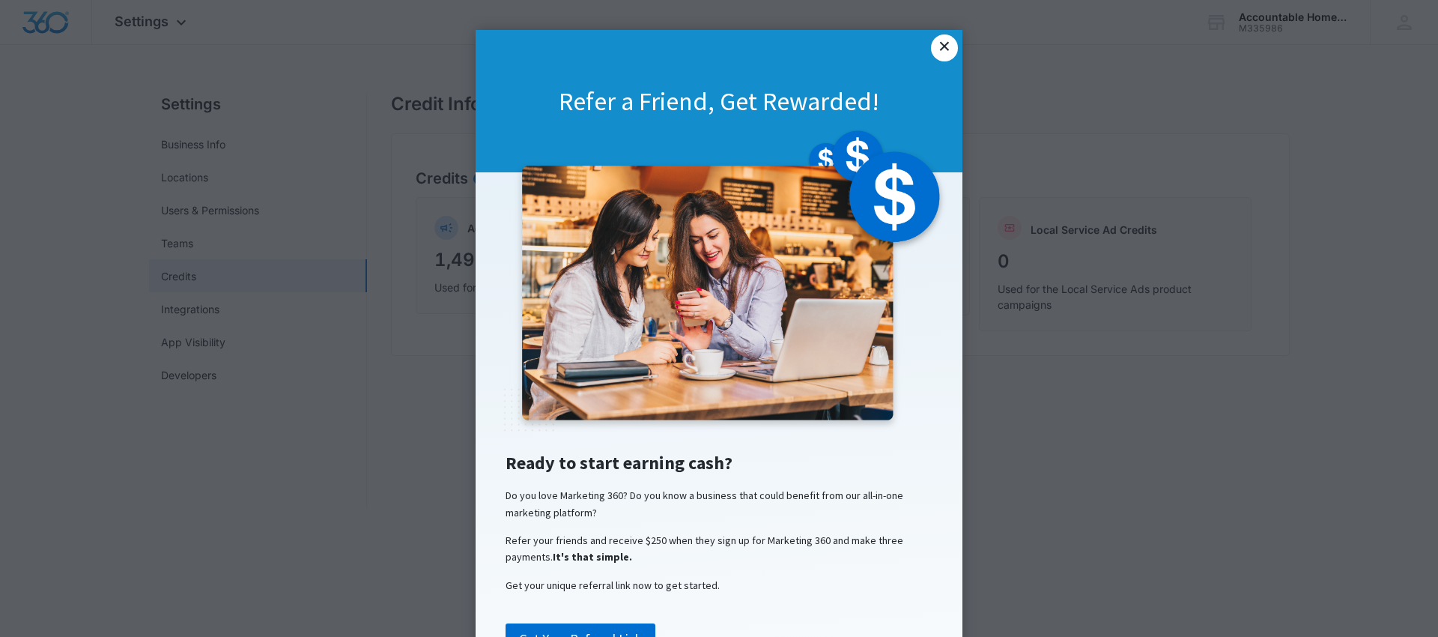
click at [937, 52] on link "×" at bounding box center [944, 47] width 27 height 27
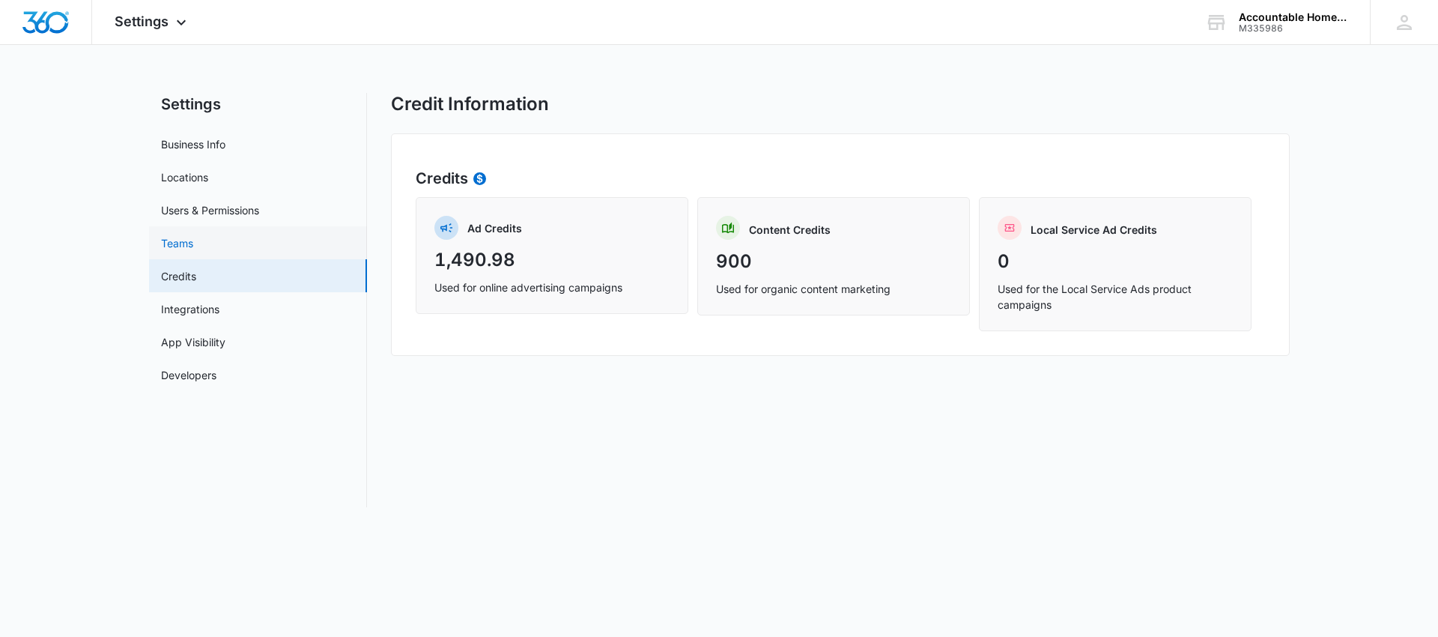
click at [193, 248] on link "Teams" at bounding box center [177, 243] width 32 height 16
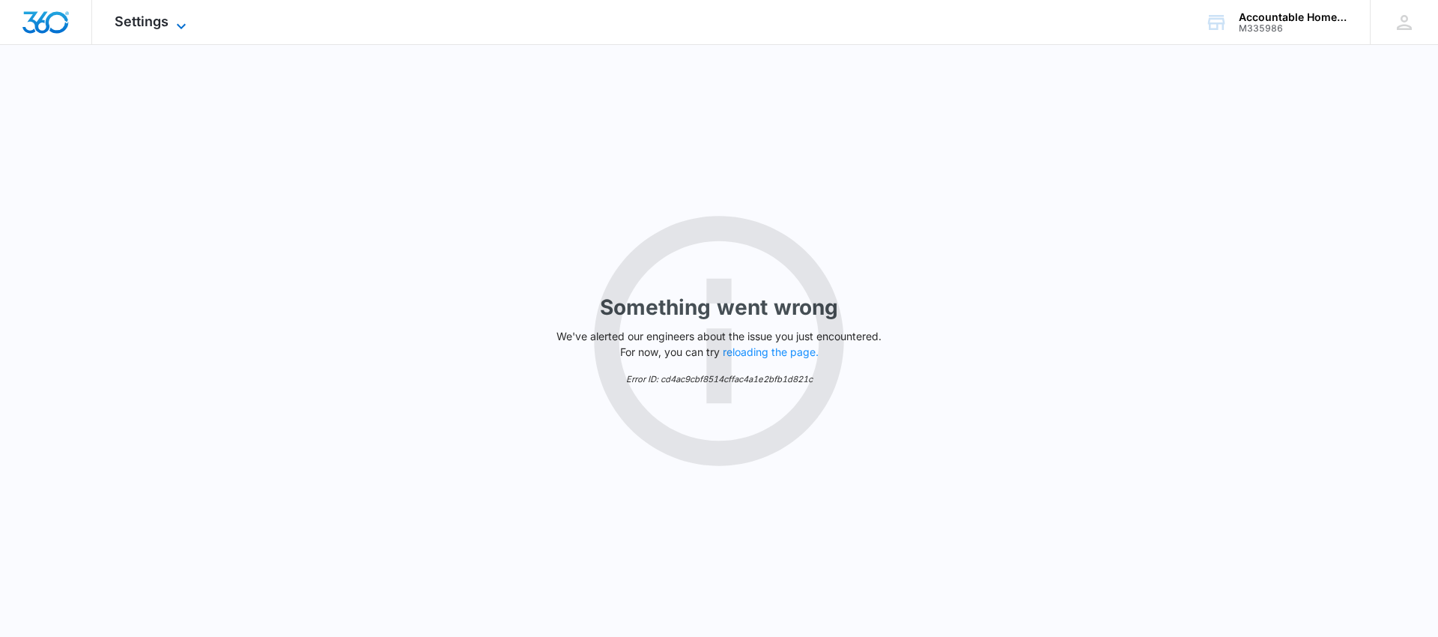
click at [164, 19] on span "Settings" at bounding box center [142, 21] width 54 height 16
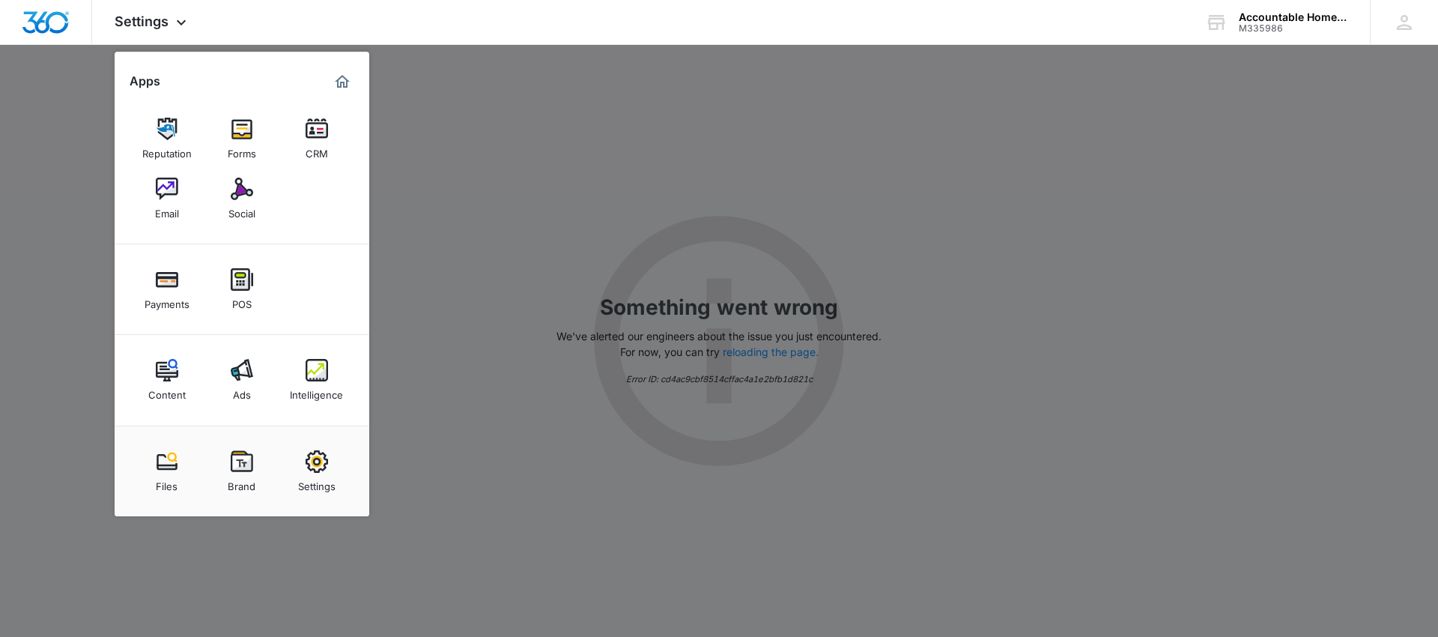
click at [302, 458] on link "Settings" at bounding box center [316, 471] width 57 height 57
select select "4"
select select "US"
select select "America/[GEOGRAPHIC_DATA]"
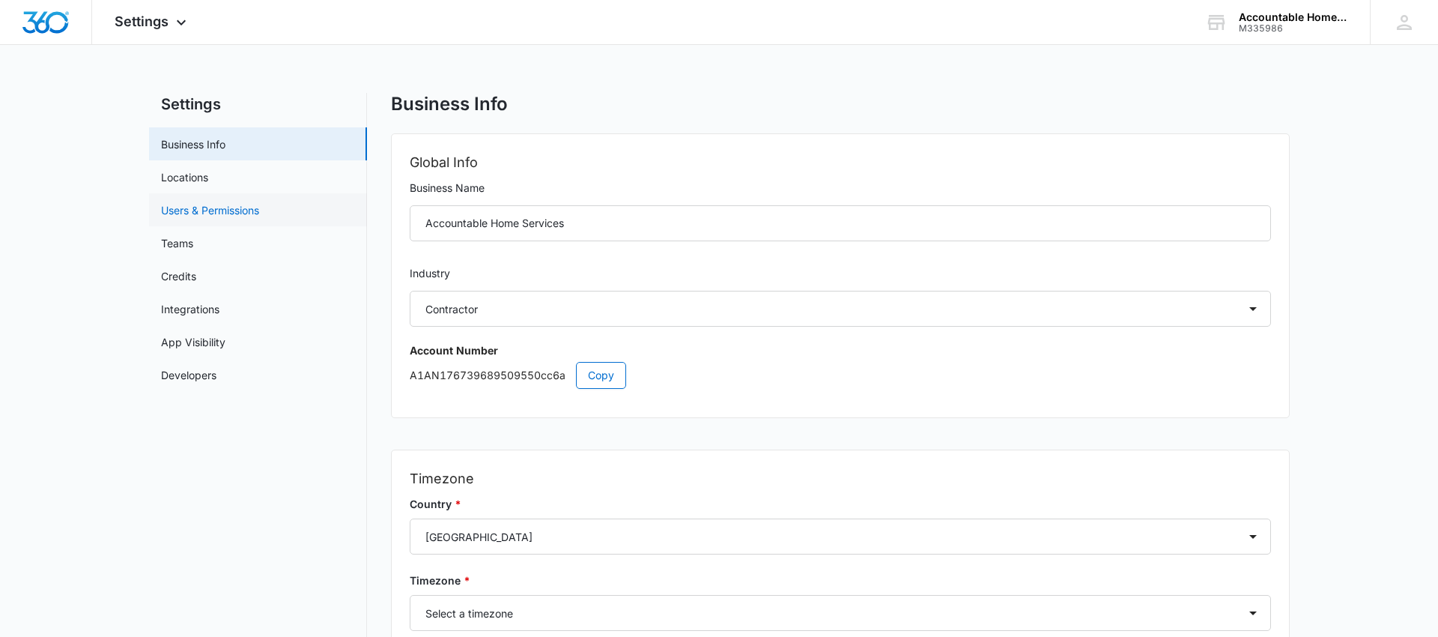
click at [204, 211] on link "Users & Permissions" at bounding box center [210, 210] width 98 height 16
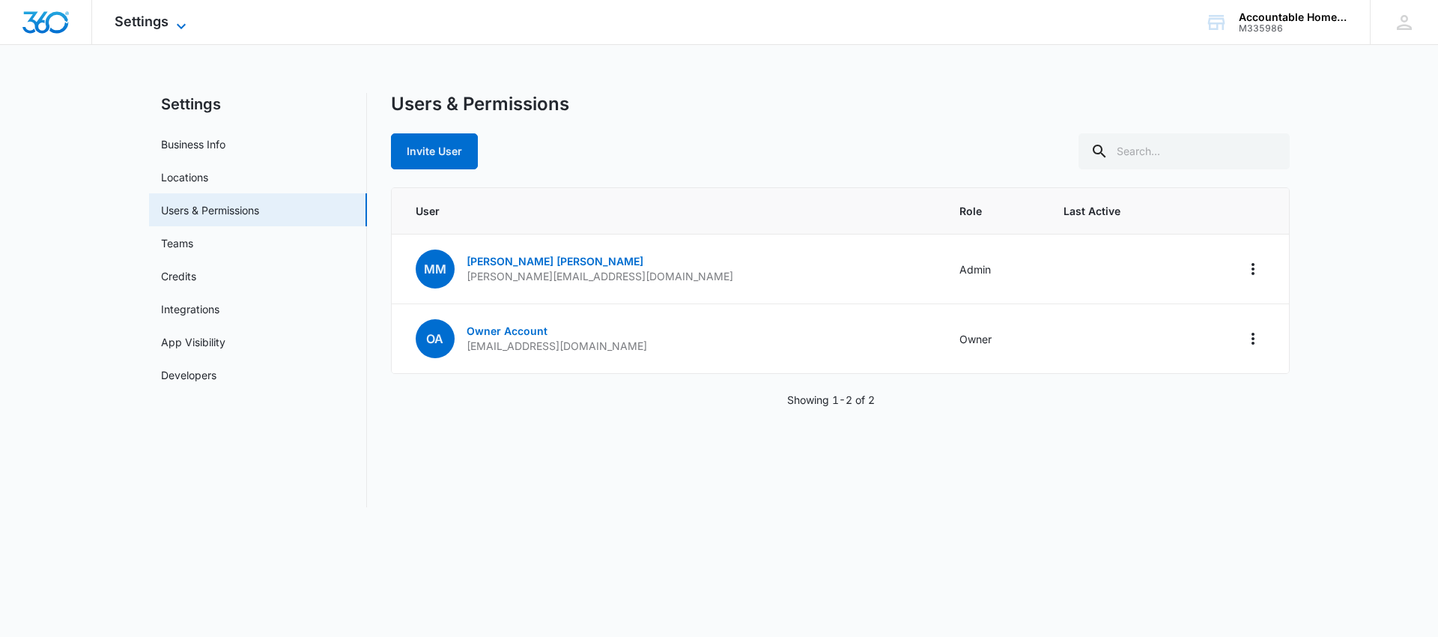
click at [151, 18] on span "Settings" at bounding box center [142, 21] width 54 height 16
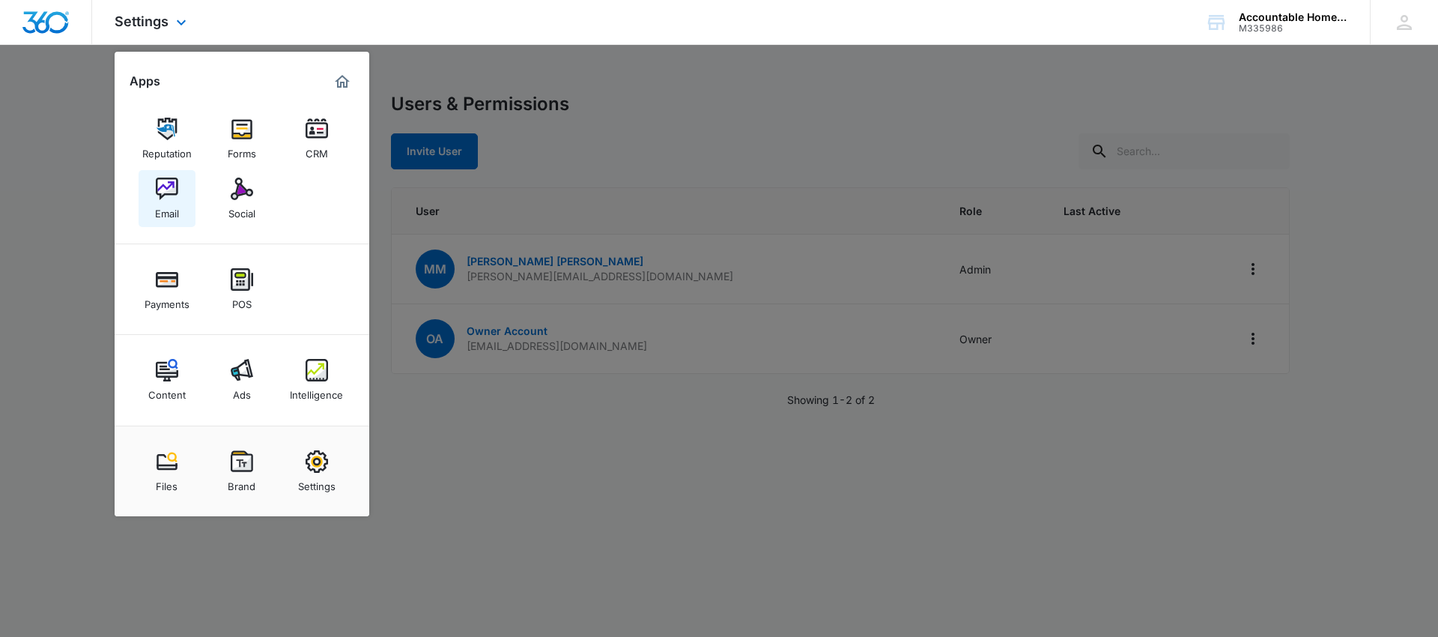
click at [163, 190] on img at bounding box center [167, 189] width 22 height 22
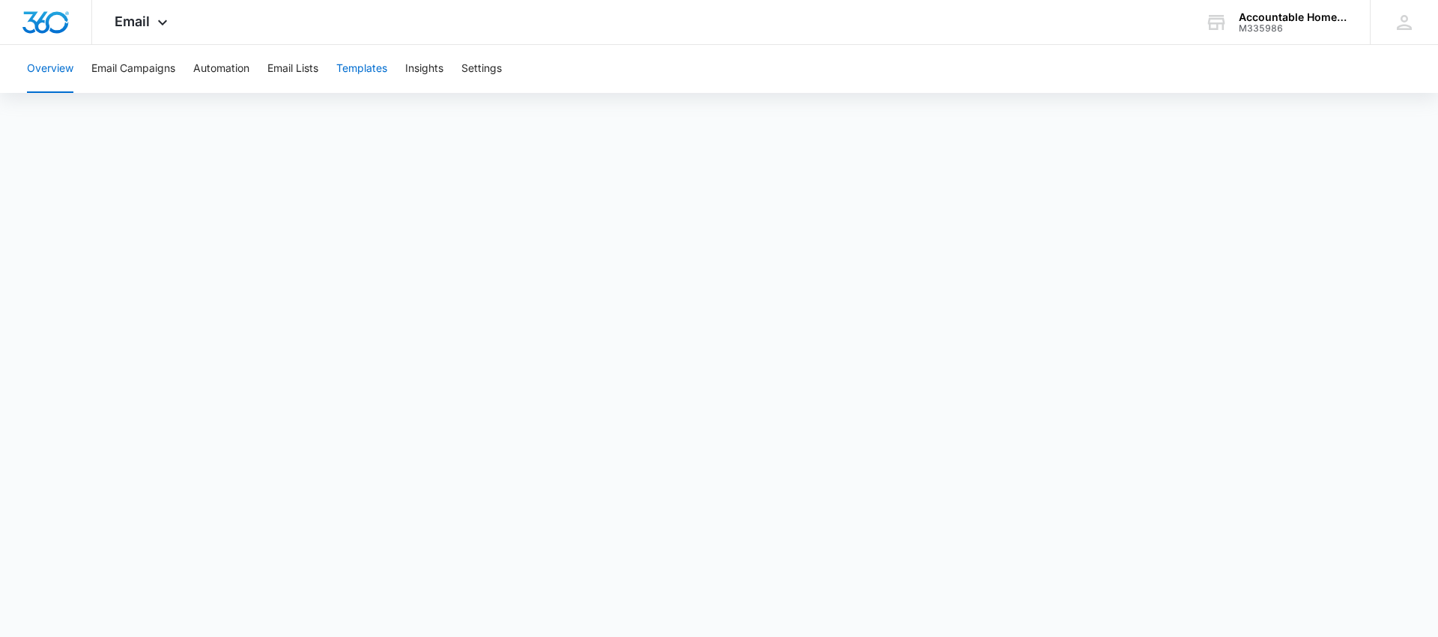
click at [365, 73] on button "Templates" at bounding box center [361, 69] width 51 height 48
click at [422, 72] on button "Insights" at bounding box center [424, 69] width 38 height 48
click at [489, 73] on button "Settings" at bounding box center [481, 69] width 40 height 48
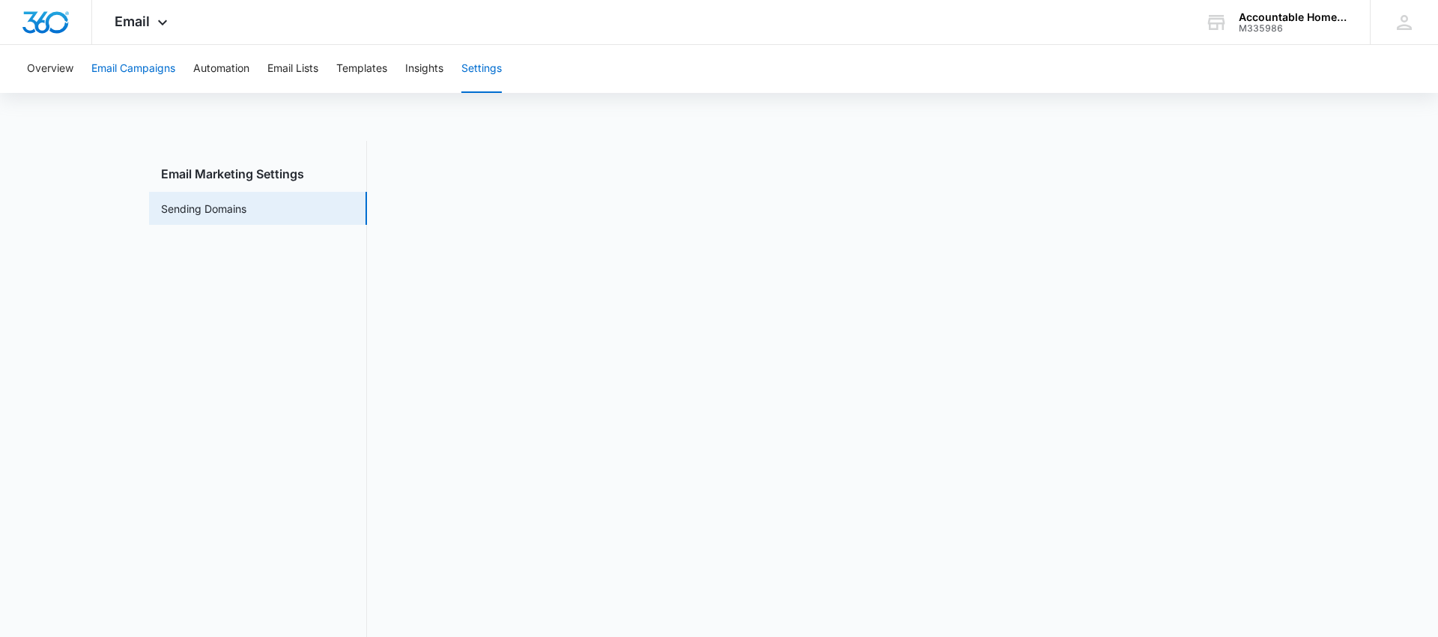
click at [147, 72] on button "Email Campaigns" at bounding box center [133, 69] width 84 height 48
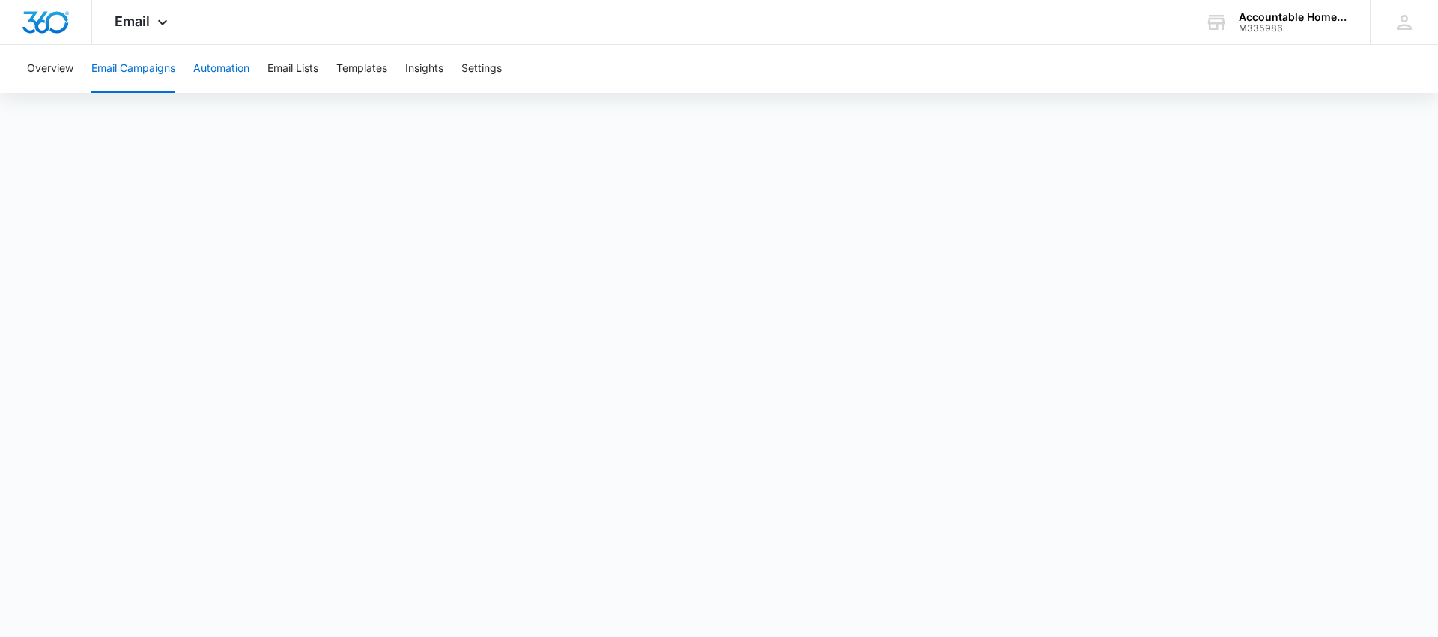
click at [236, 70] on button "Automation" at bounding box center [221, 69] width 56 height 48
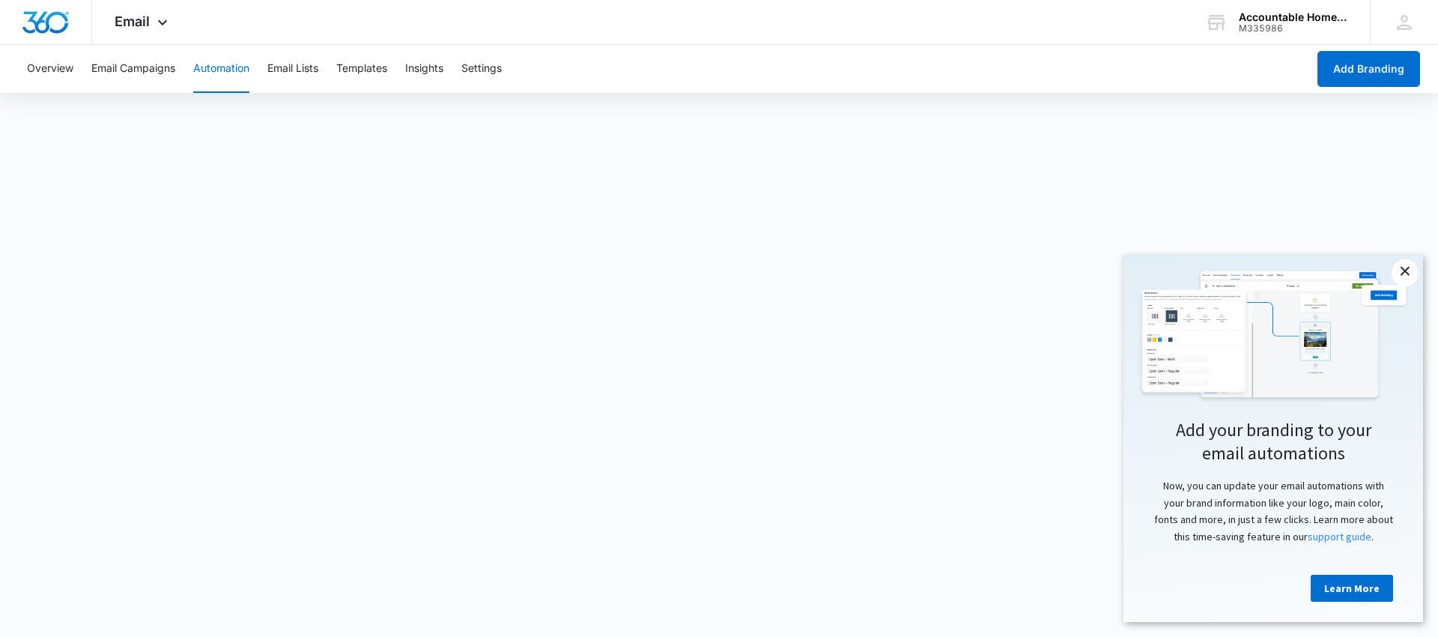
click at [1400, 273] on link "×" at bounding box center [1405, 272] width 27 height 27
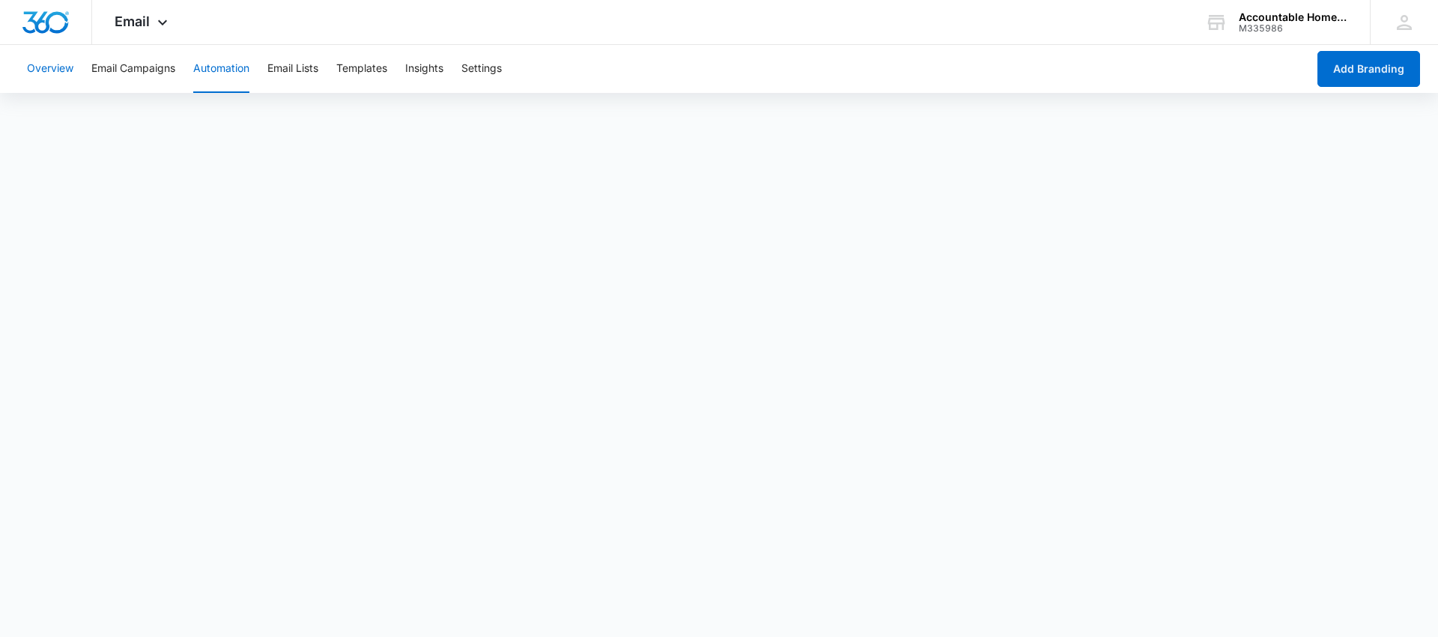
click at [61, 66] on button "Overview" at bounding box center [50, 69] width 46 height 48
click at [173, 25] on div "Email Apps Reputation Forms CRM Email Social Payments POS Content Ads Intellige…" at bounding box center [143, 22] width 102 height 44
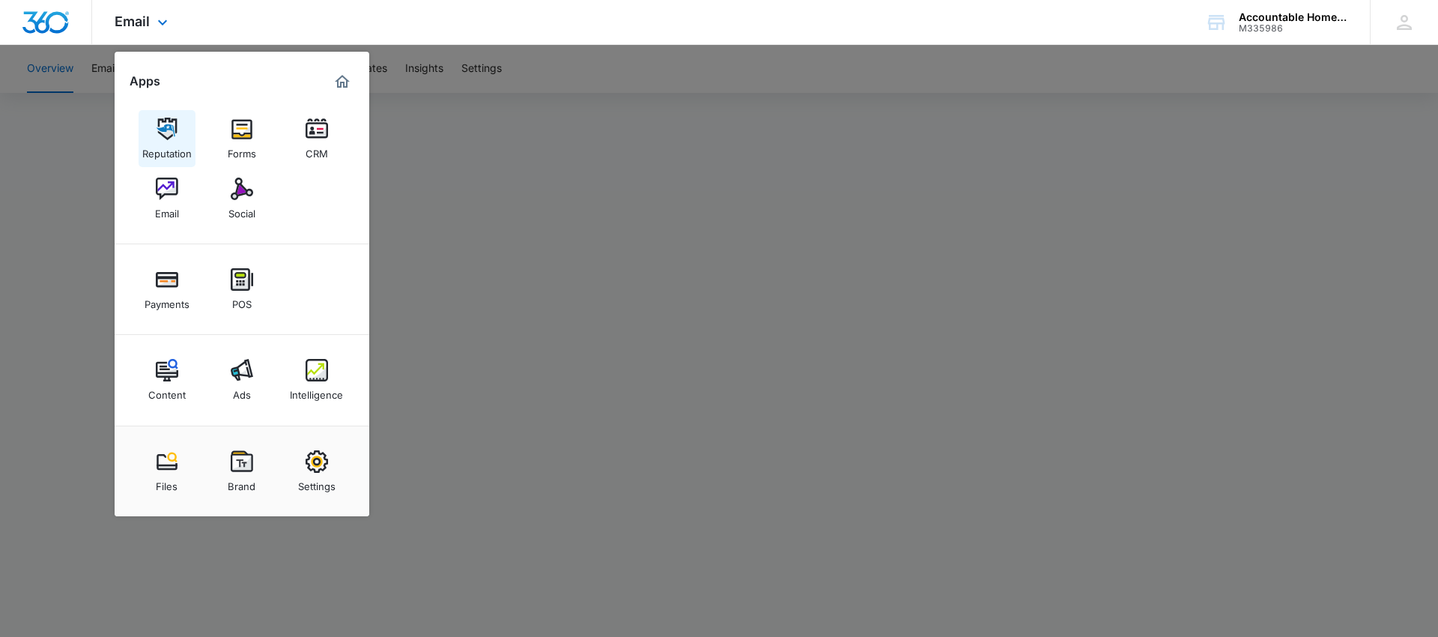
click at [168, 139] on img at bounding box center [167, 129] width 22 height 22
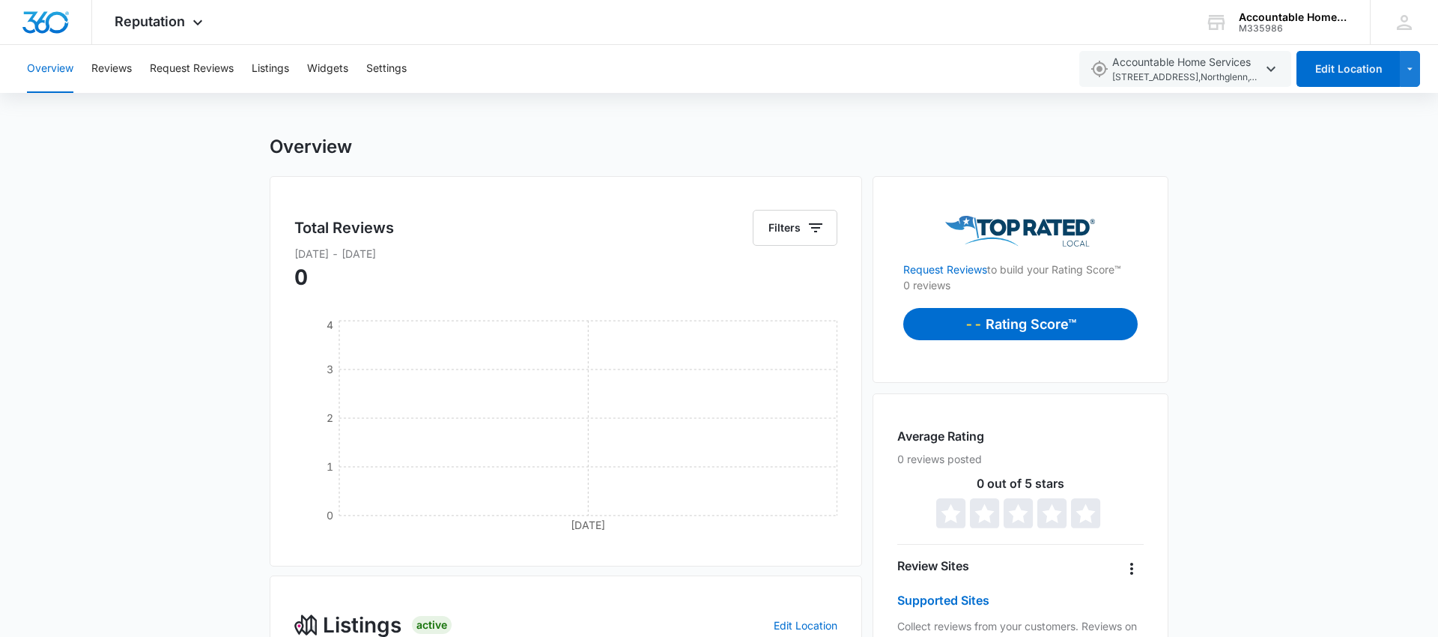
scroll to position [4, 0]
click at [109, 70] on button "Reviews" at bounding box center [111, 69] width 40 height 48
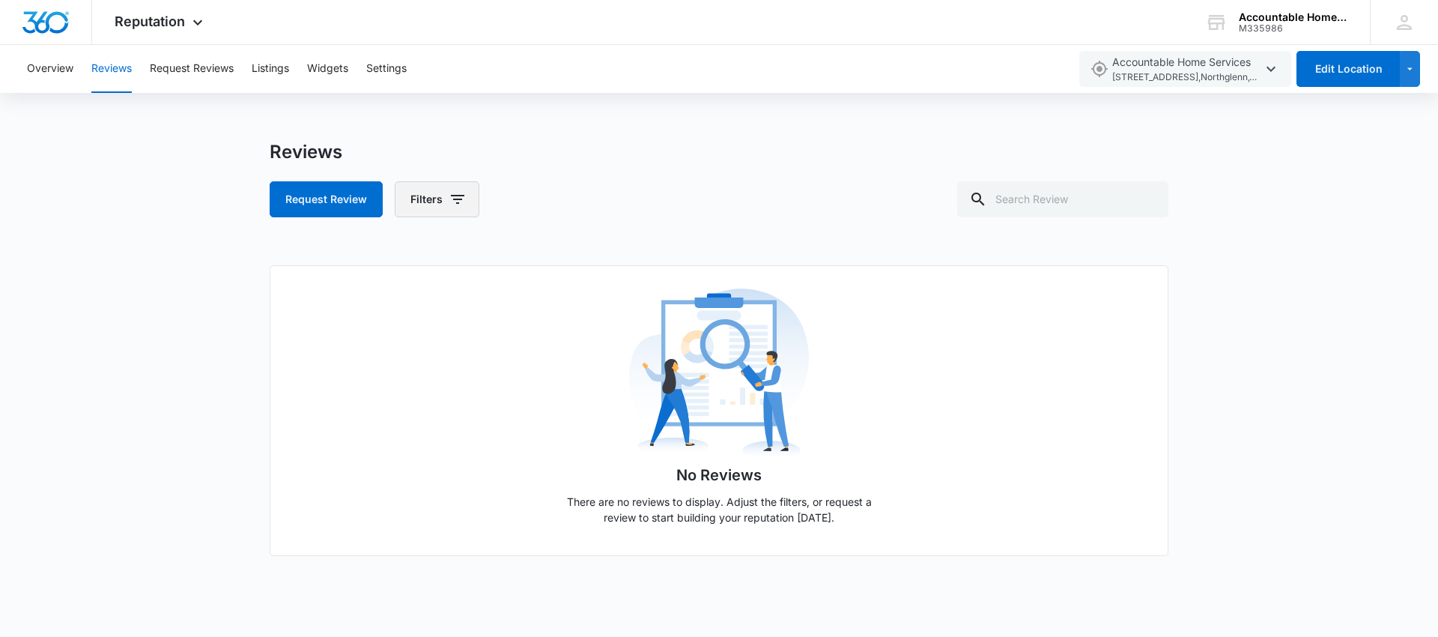
click at [446, 201] on button "Filters" at bounding box center [437, 199] width 85 height 36
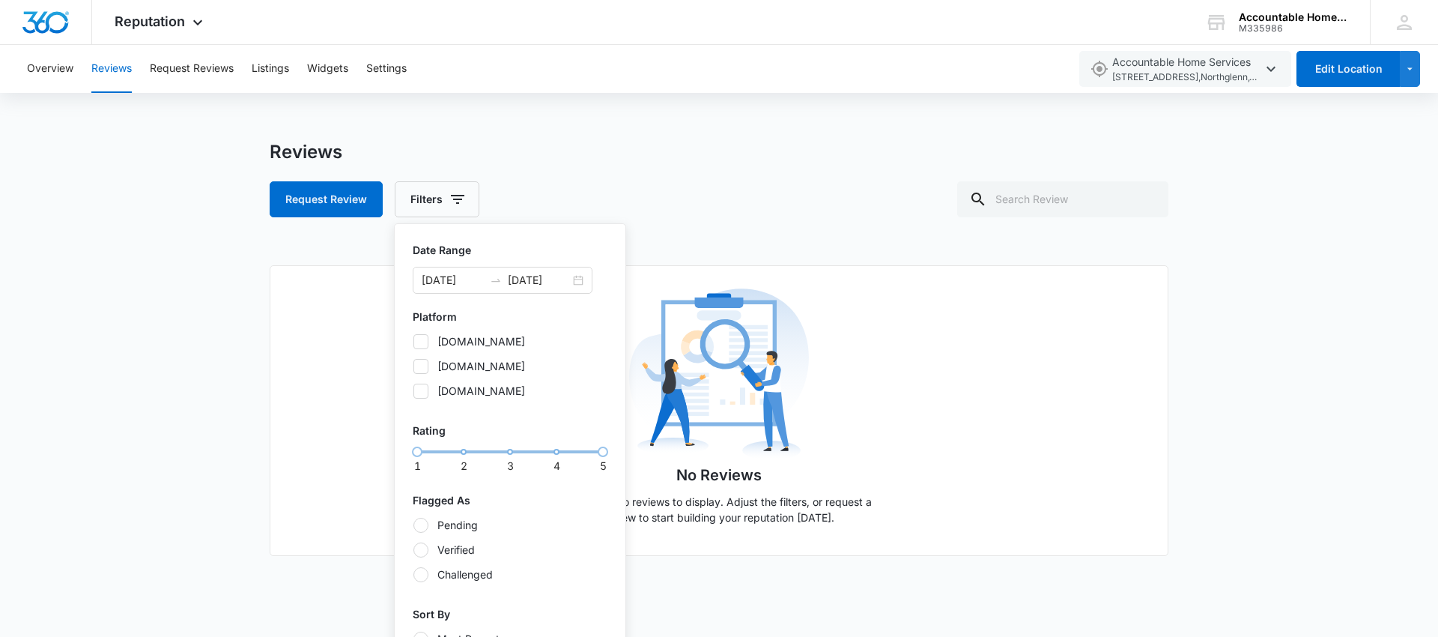
click at [418, 341] on icon at bounding box center [420, 341] width 13 height 13
click at [413, 341] on input "[DOMAIN_NAME]" at bounding box center [413, 341] width 1 height 1
checkbox input "true"
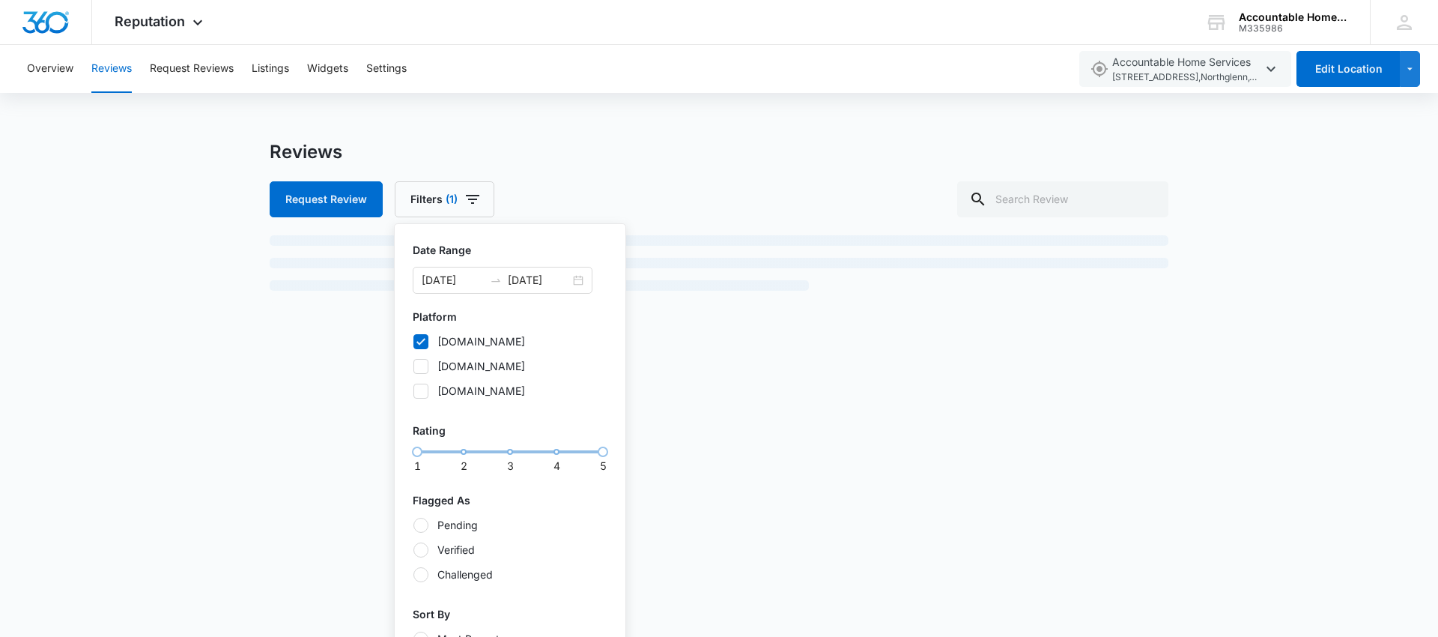
click at [419, 367] on icon at bounding box center [420, 366] width 9 height 7
click at [413, 366] on input "[DOMAIN_NAME]" at bounding box center [413, 366] width 1 height 1
checkbox input "true"
click at [419, 392] on icon at bounding box center [420, 390] width 13 height 13
click at [413, 391] on input "[DOMAIN_NAME]" at bounding box center [413, 390] width 1 height 1
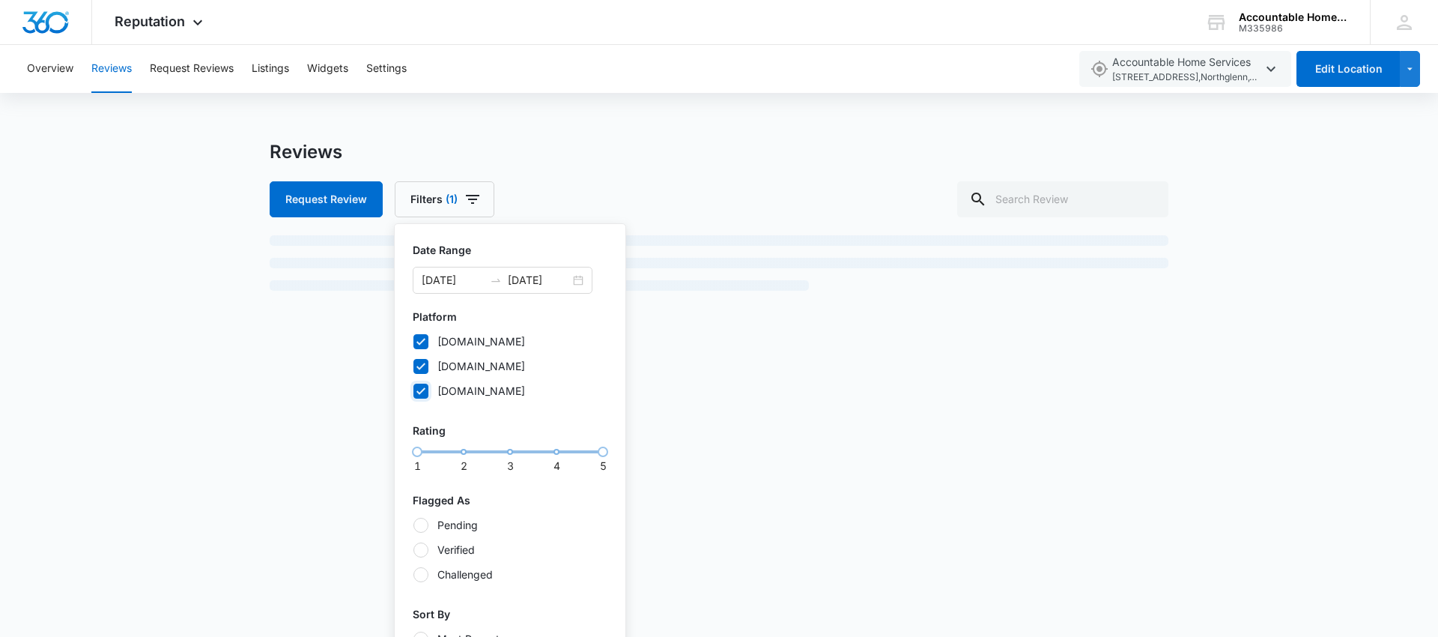
checkbox input "true"
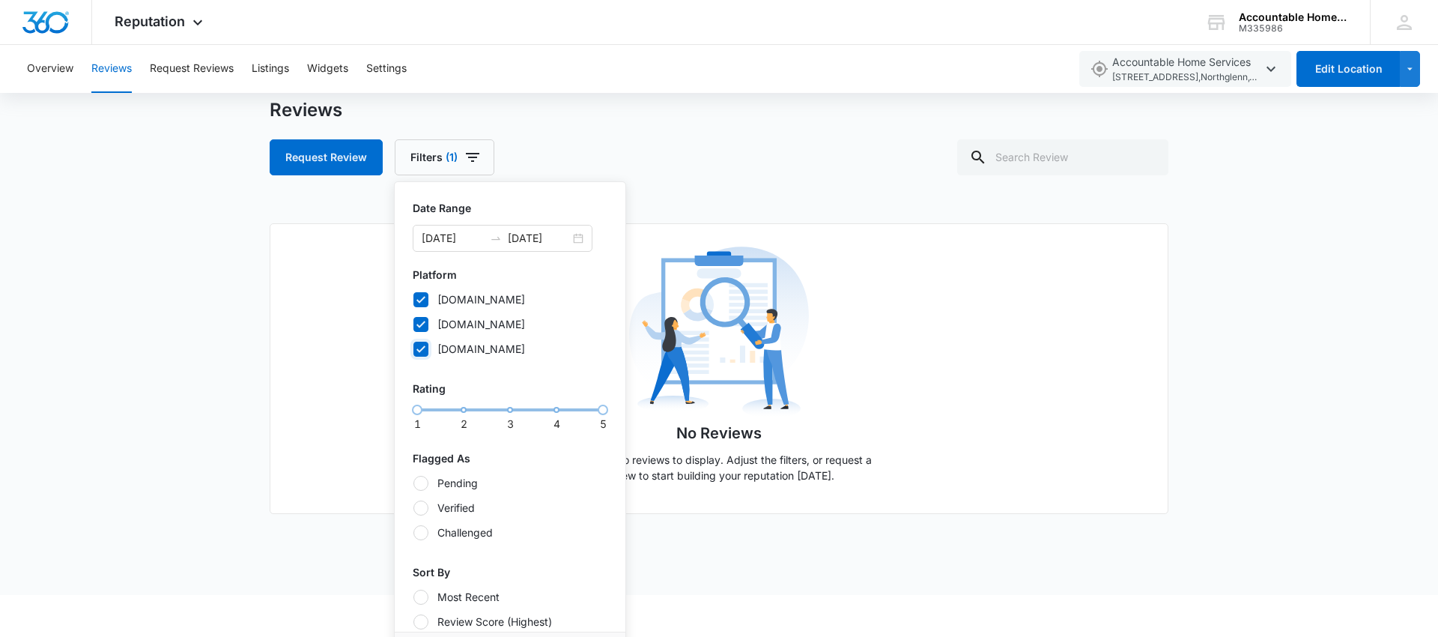
scroll to position [85, 0]
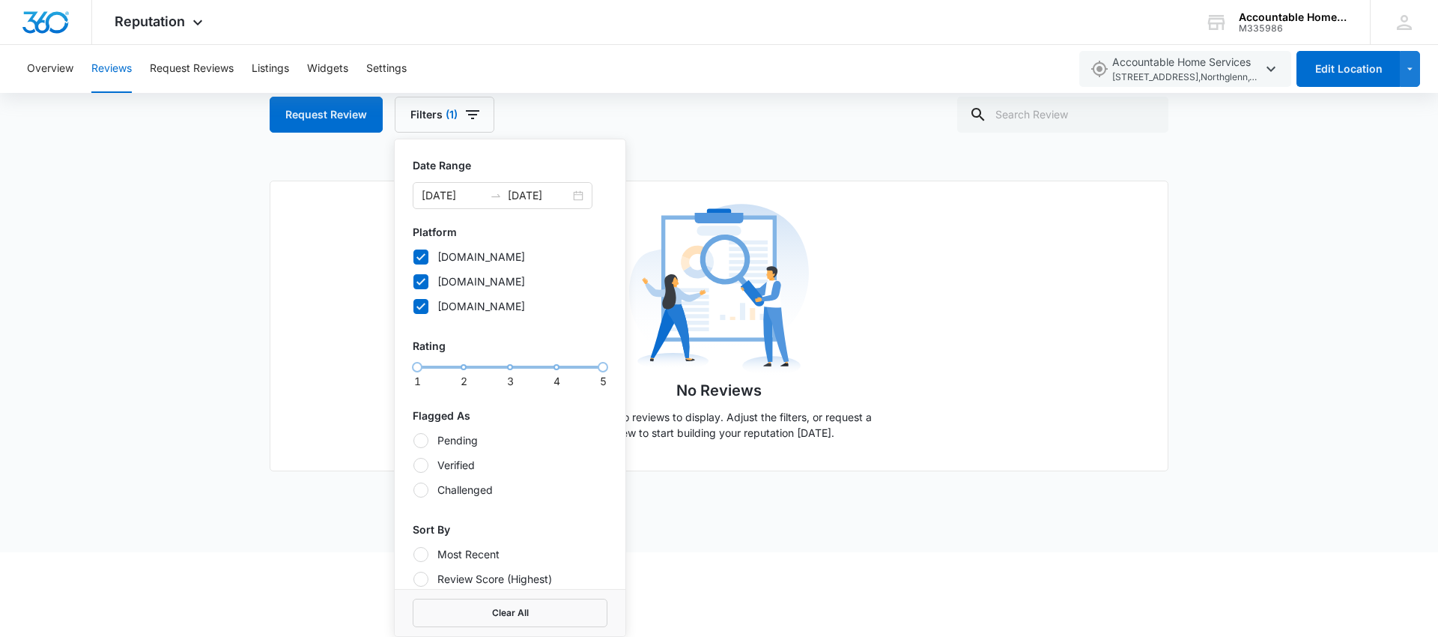
click at [213, 354] on div "Reviews Request Review Filters (1) Date Range [DATE] [DATE] Platform [DOMAIN_NA…" at bounding box center [719, 278] width 1438 height 445
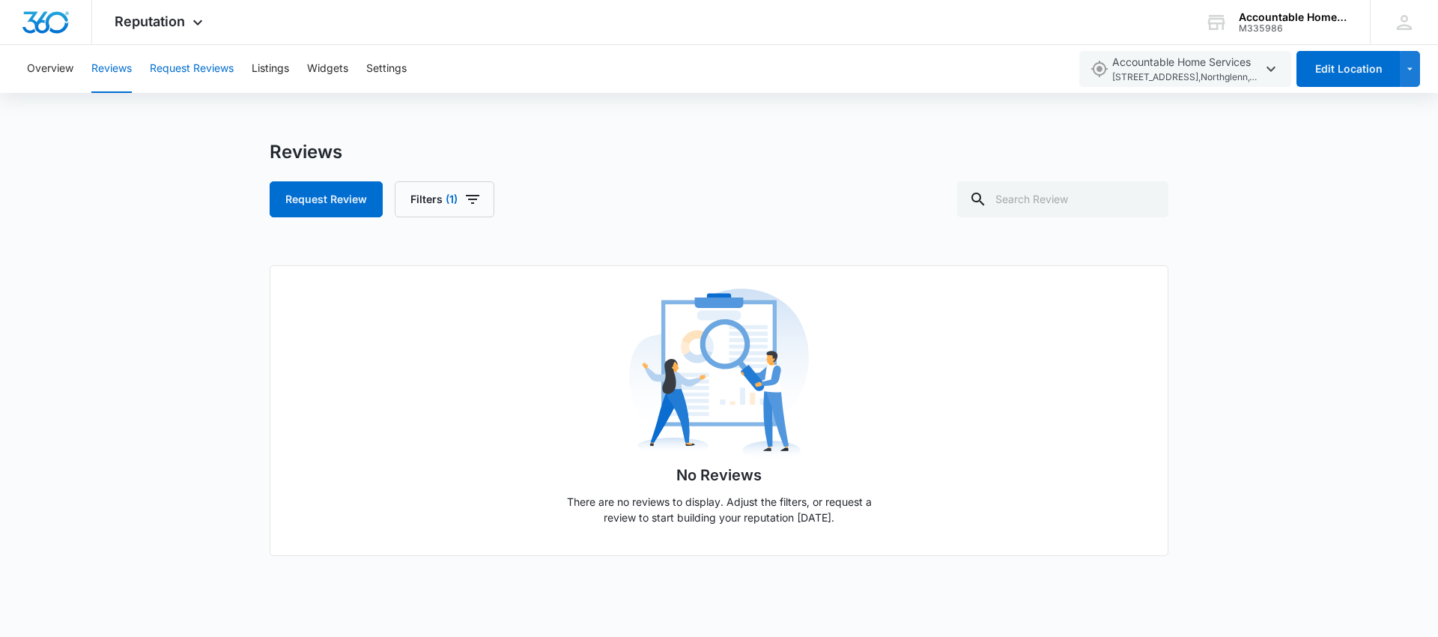
click at [194, 73] on button "Request Reviews" at bounding box center [192, 69] width 84 height 48
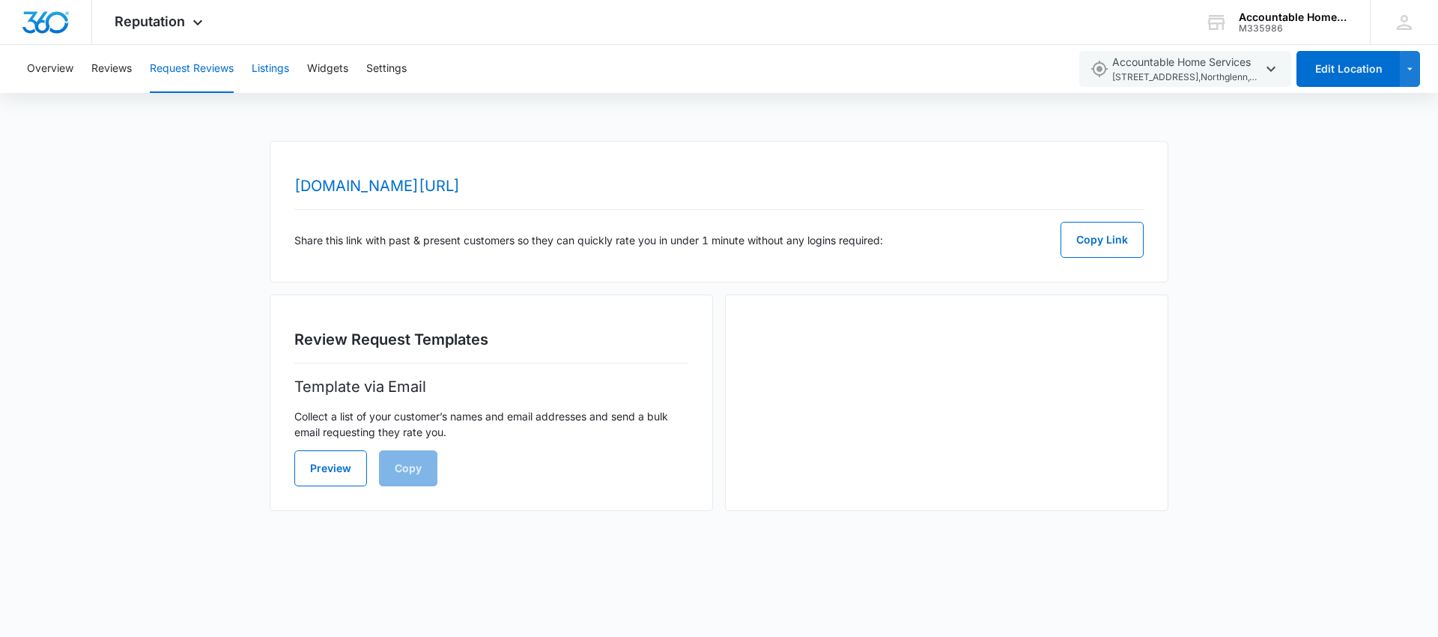
click at [265, 75] on button "Listings" at bounding box center [270, 69] width 37 height 48
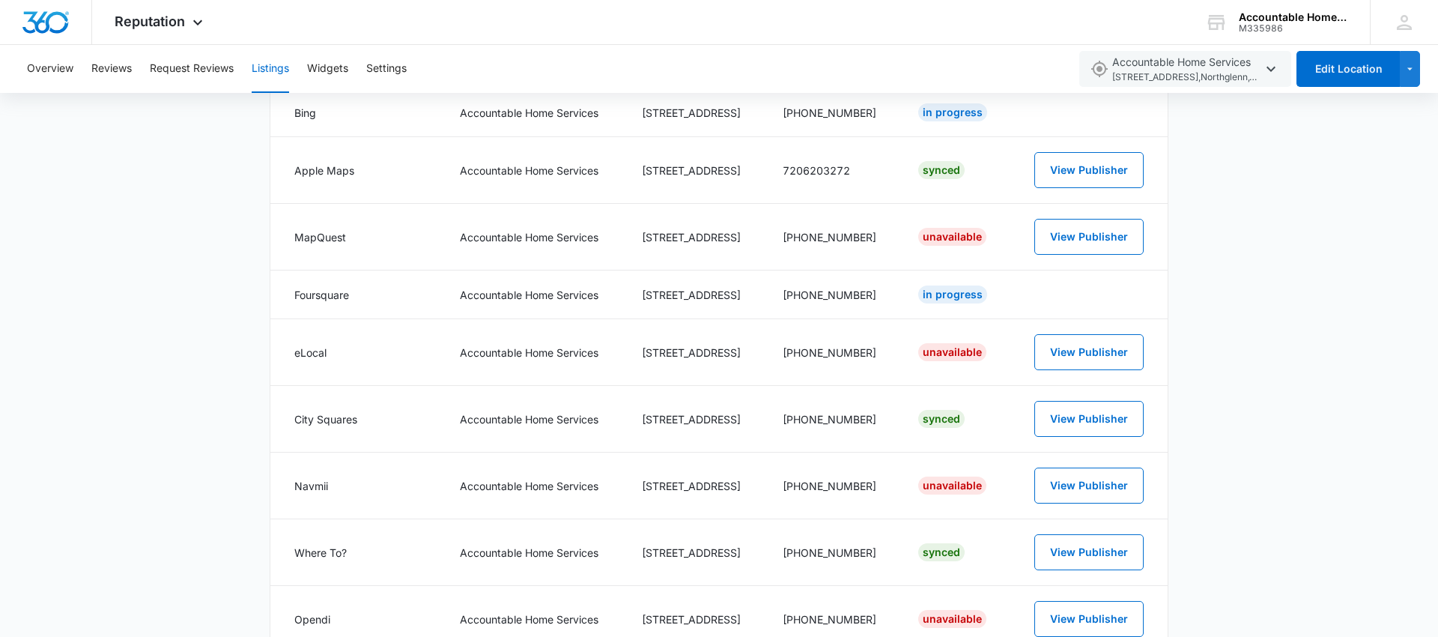
scroll to position [438, 0]
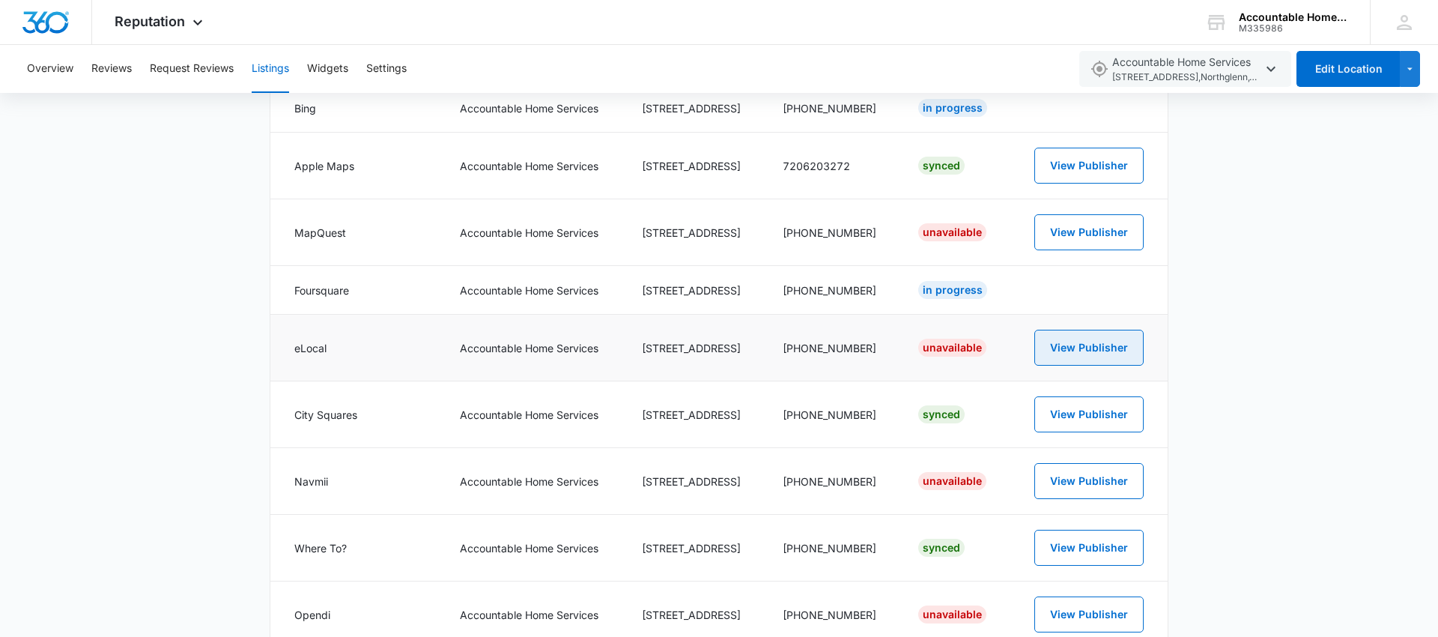
click at [1106, 359] on button "View Publisher" at bounding box center [1088, 348] width 109 height 36
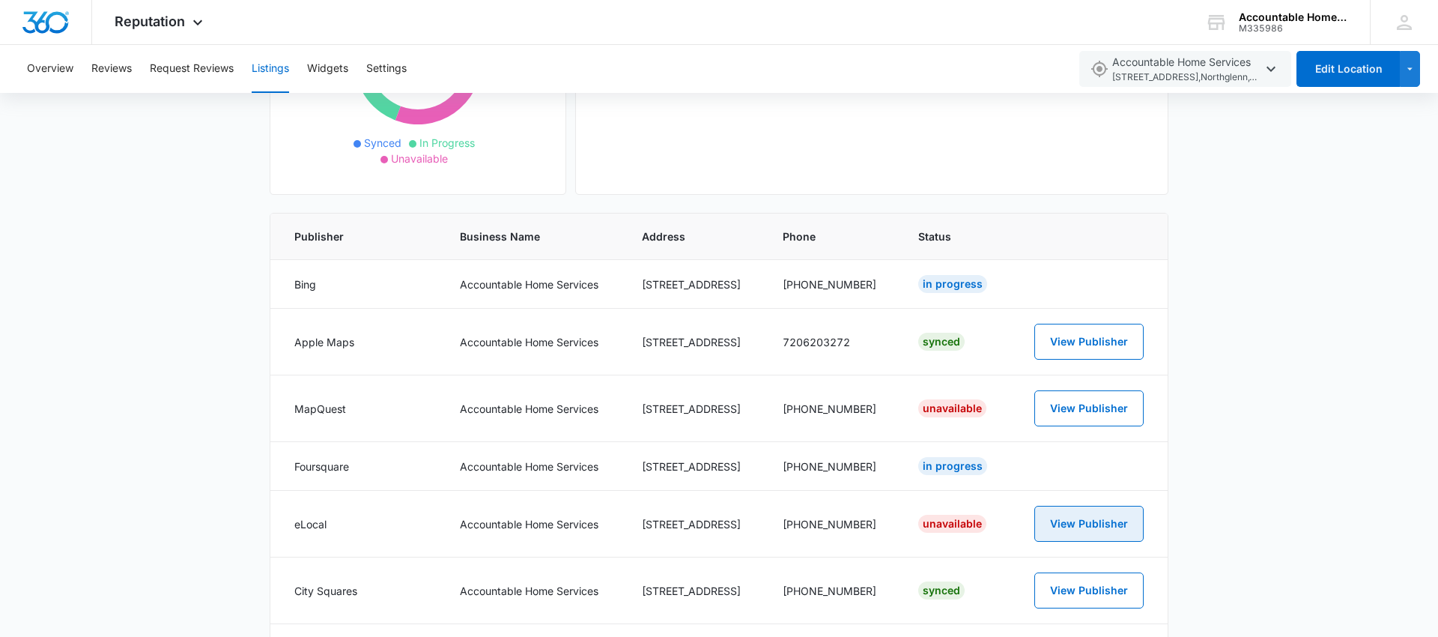
scroll to position [0, 0]
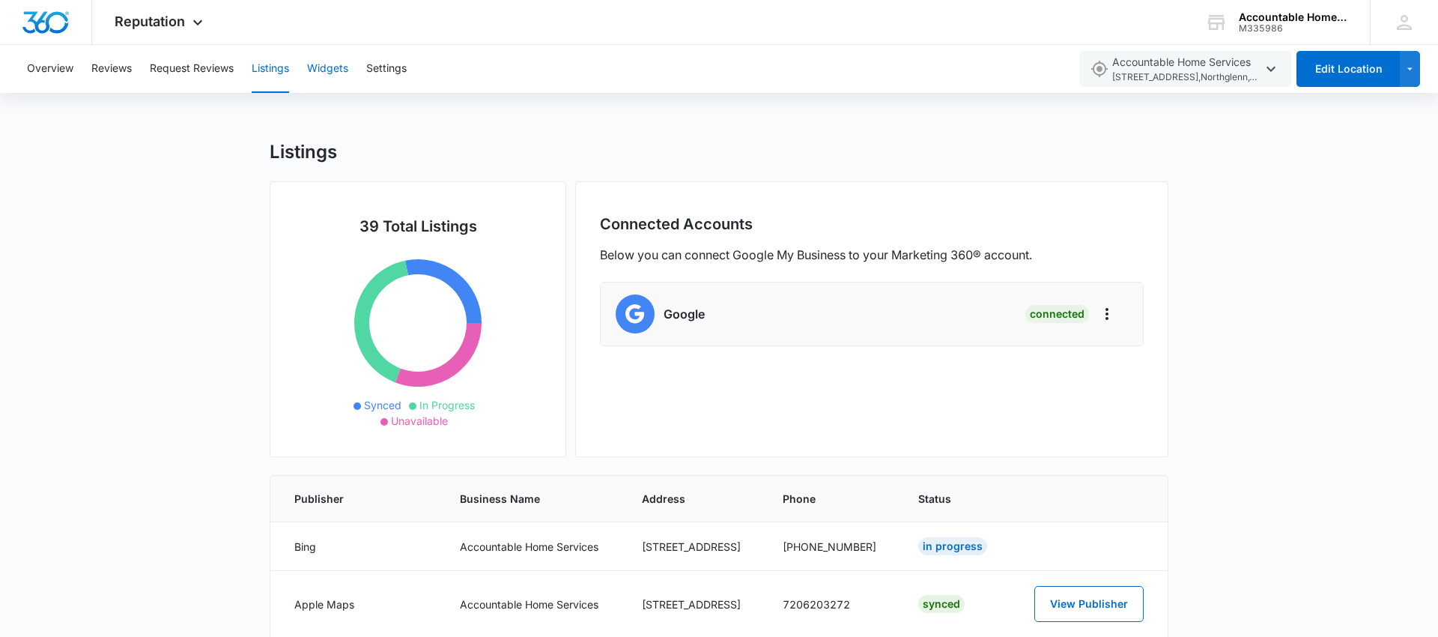
click at [345, 70] on button "Widgets" at bounding box center [327, 69] width 41 height 48
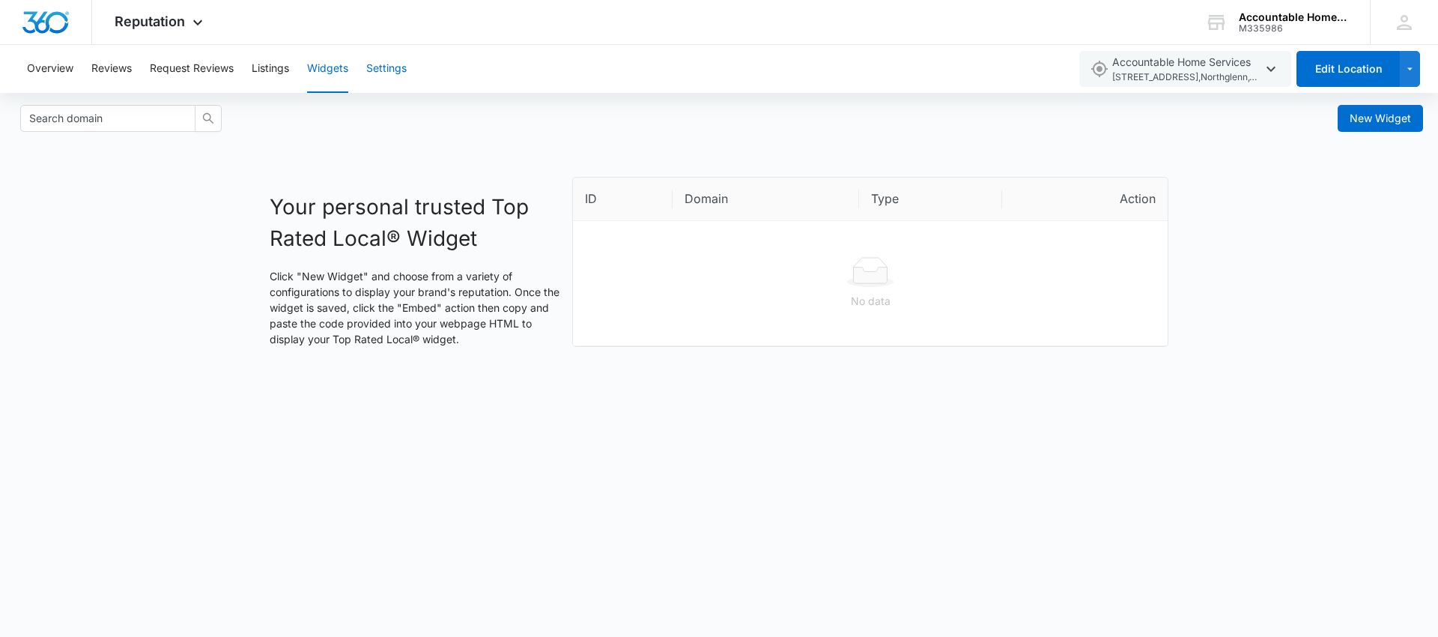
click at [385, 71] on button "Settings" at bounding box center [386, 69] width 40 height 48
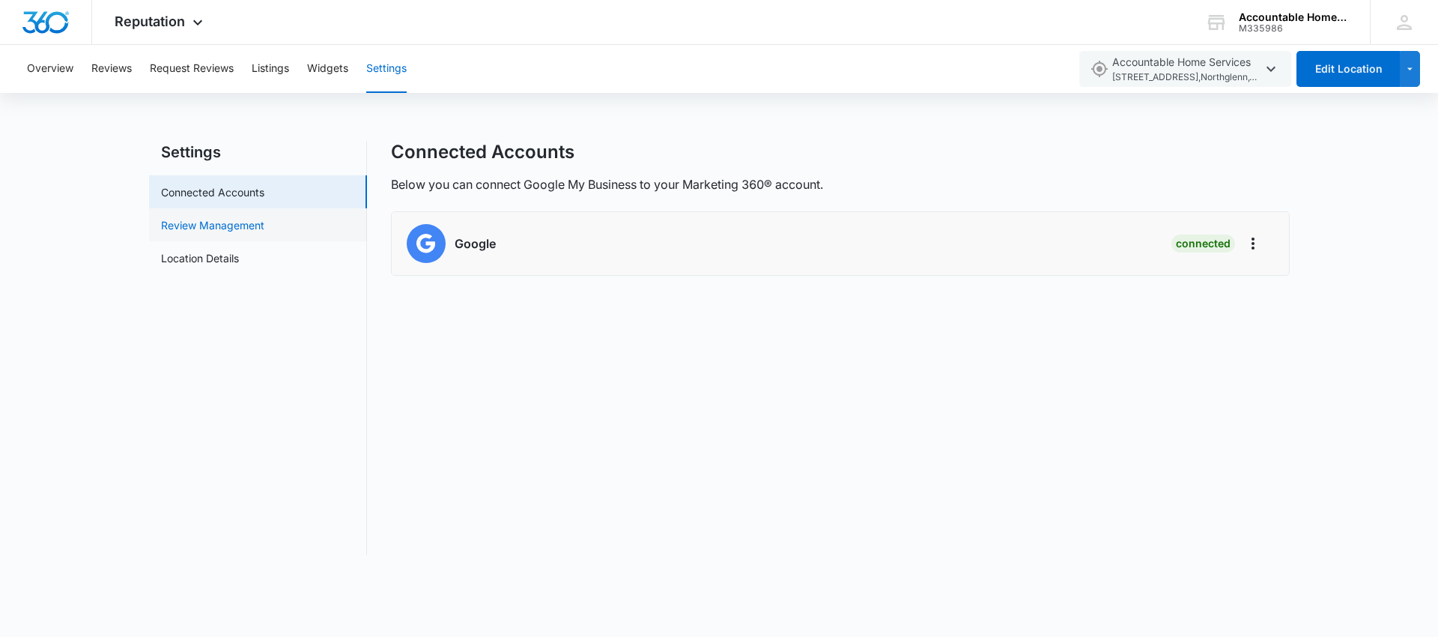
click at [249, 226] on link "Review Management" at bounding box center [212, 225] width 103 height 16
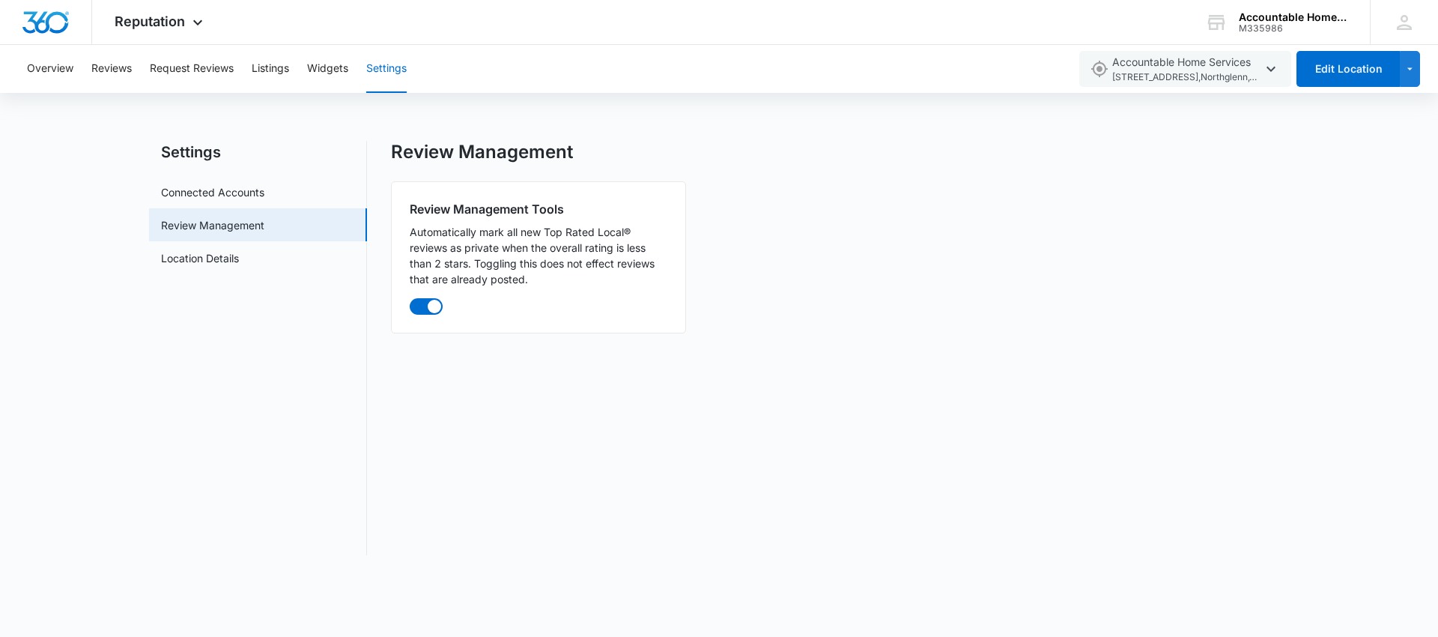
click at [79, 77] on div "Overview Reviews Request Reviews Listings Widgets Settings" at bounding box center [543, 69] width 1051 height 48
click at [59, 70] on button "Overview" at bounding box center [50, 69] width 46 height 48
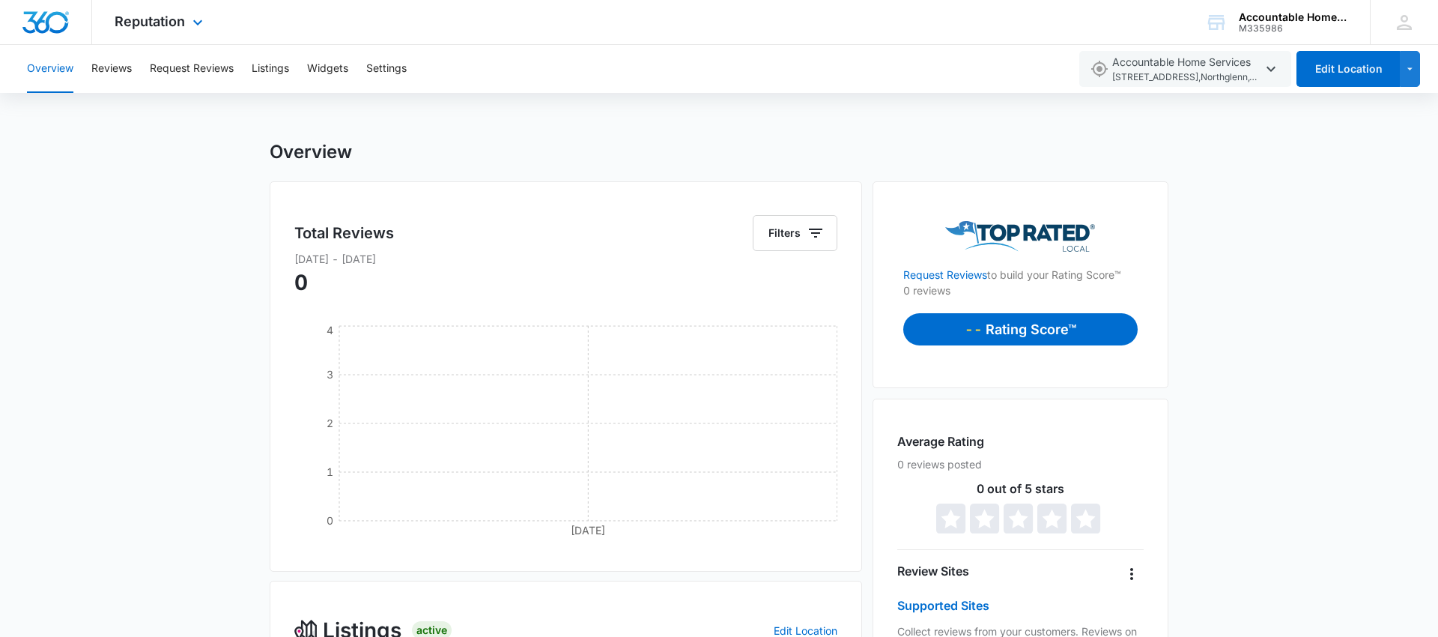
click at [187, 34] on div "Reputation Apps Reputation Forms CRM Email Social Payments POS Content Ads Inte…" at bounding box center [160, 22] width 137 height 44
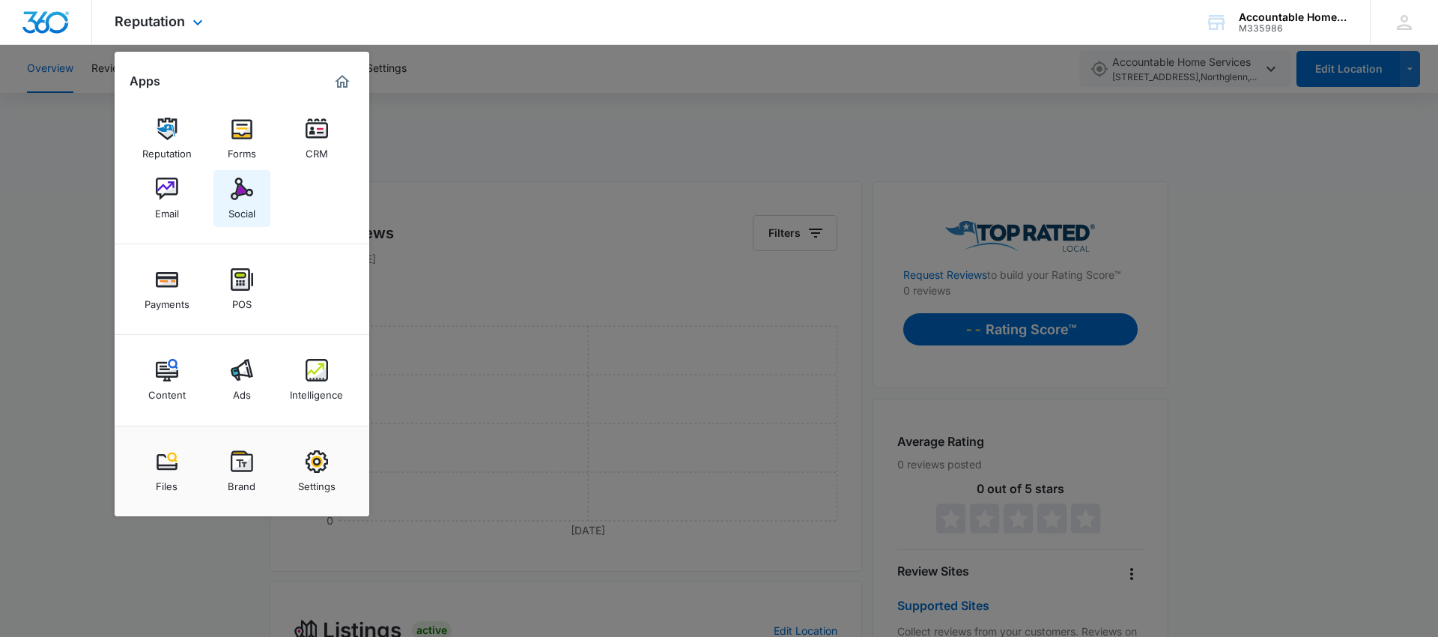
click at [235, 193] on img at bounding box center [242, 189] width 22 height 22
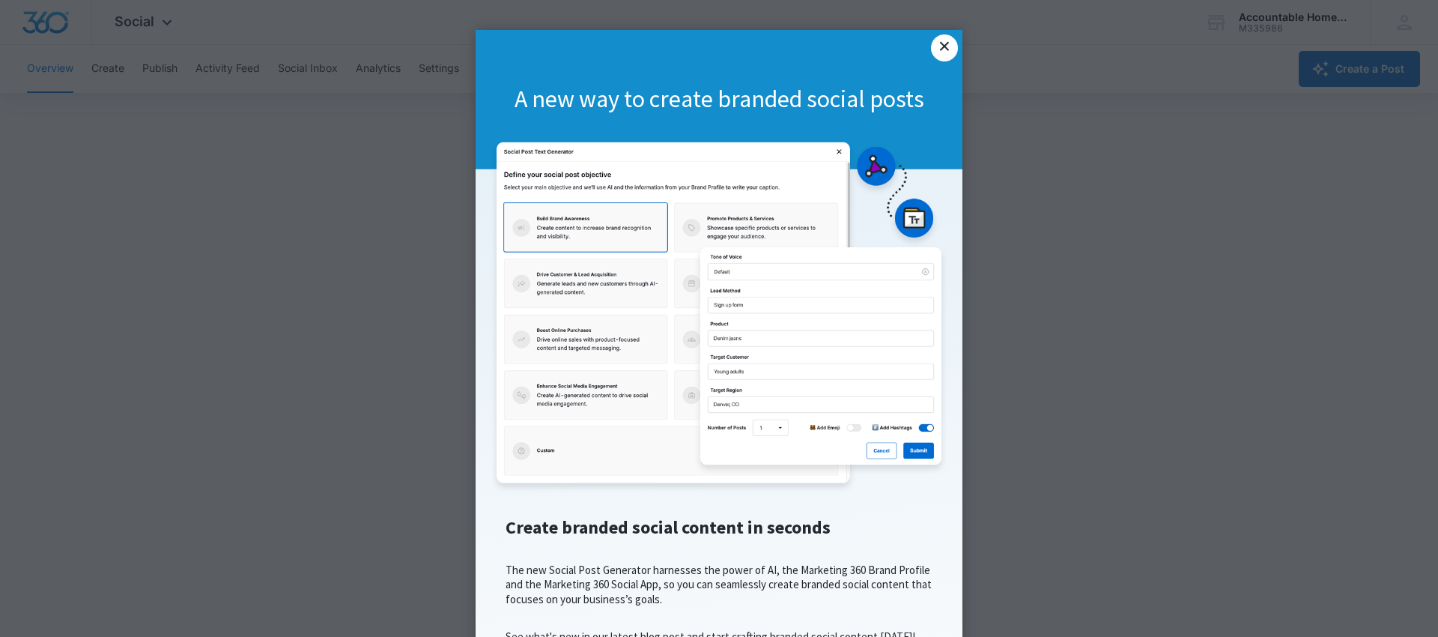
click at [945, 56] on link "×" at bounding box center [944, 47] width 27 height 27
